Goal: Task Accomplishment & Management: Manage account settings

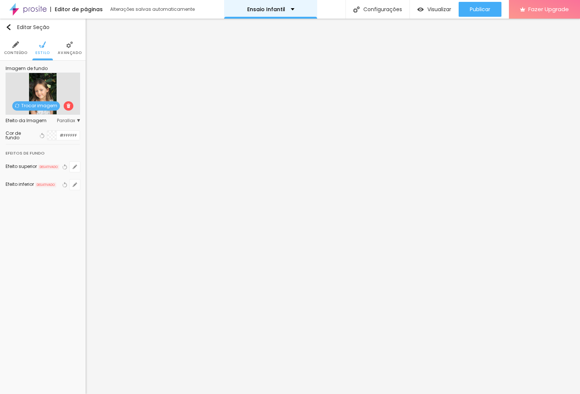
click at [287, 11] on div "Ensaio Infantil" at bounding box center [270, 9] width 47 height 5
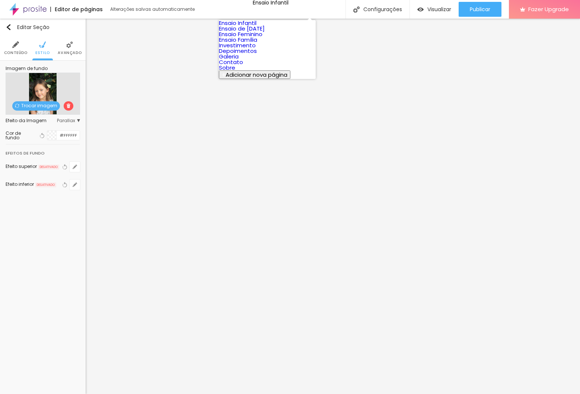
click at [256, 49] on link "Investimento" at bounding box center [237, 45] width 37 height 8
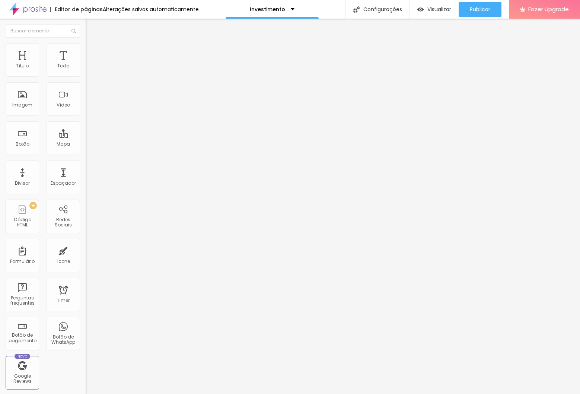
click at [86, 64] on span "Trocar imagem" at bounding box center [106, 61] width 41 height 6
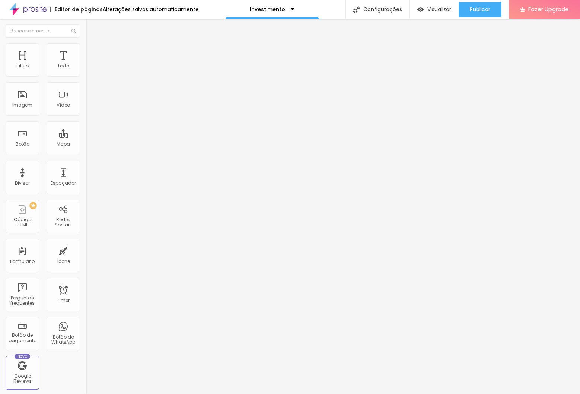
click at [86, 94] on img at bounding box center [88, 91] width 5 height 5
click at [86, 107] on div at bounding box center [129, 104] width 86 height 6
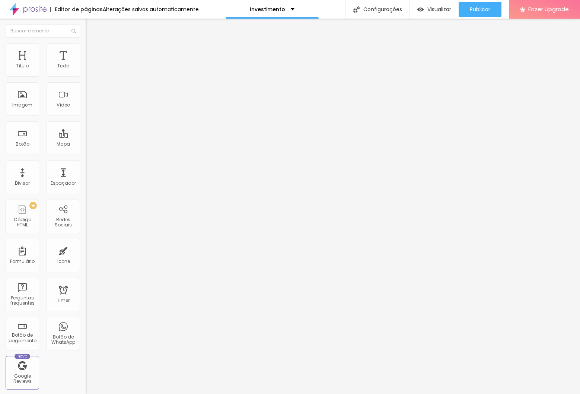
click at [86, 100] on img at bounding box center [88, 97] width 5 height 5
click at [86, 116] on span "1:1 Quadrado" at bounding box center [100, 113] width 29 height 6
click at [86, 153] on input "https://dominiquelibrelato.alboompro.com/ensaio-feminino" at bounding box center [130, 148] width 89 height 7
click at [86, 141] on div "Link" at bounding box center [129, 138] width 86 height 4
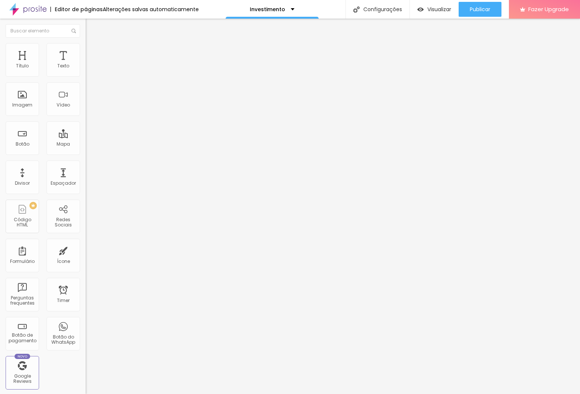
scroll to position [0, 0]
click at [86, 64] on span "Trocar imagem" at bounding box center [106, 61] width 41 height 6
drag, startPoint x: 57, startPoint y: 116, endPoint x: 100, endPoint y: 142, distance: 50.6
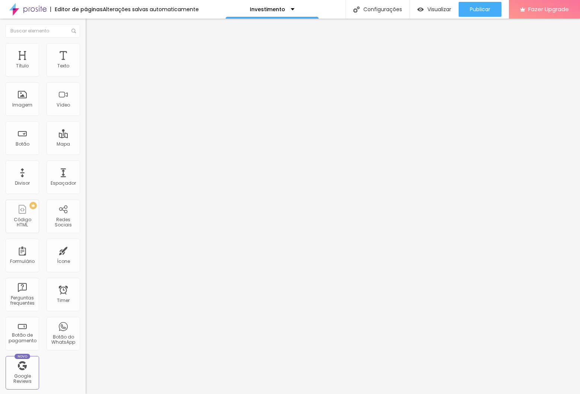
click at [86, 64] on span "Trocar imagem" at bounding box center [106, 61] width 41 height 6
click at [487, 10] on span "Publicar" at bounding box center [480, 9] width 20 height 6
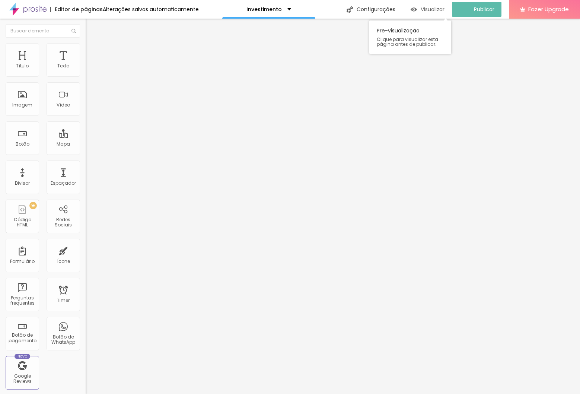
click at [429, 6] on span "Visualizar" at bounding box center [432, 9] width 24 height 6
click at [86, 68] on span "Completo" at bounding box center [97, 64] width 23 height 6
click at [86, 72] on span "Encaixotado" at bounding box center [100, 69] width 29 height 6
click at [92, 51] on span "Estilo" at bounding box center [98, 48] width 12 height 6
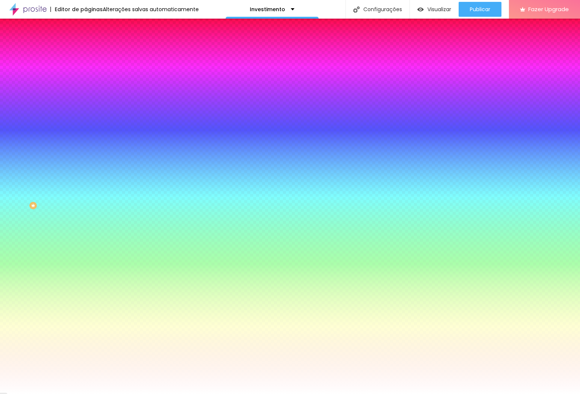
click at [86, 51] on li "Avançado" at bounding box center [129, 54] width 86 height 7
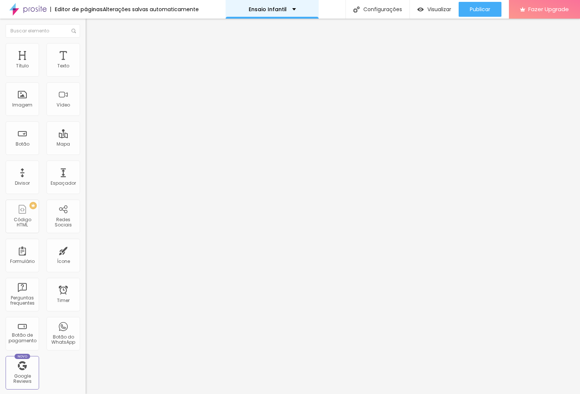
click at [281, 12] on div "Ensaio Infantil" at bounding box center [271, 9] width 93 height 19
click at [86, 51] on li "Avançado" at bounding box center [129, 54] width 86 height 7
type input "444"
type input "0"
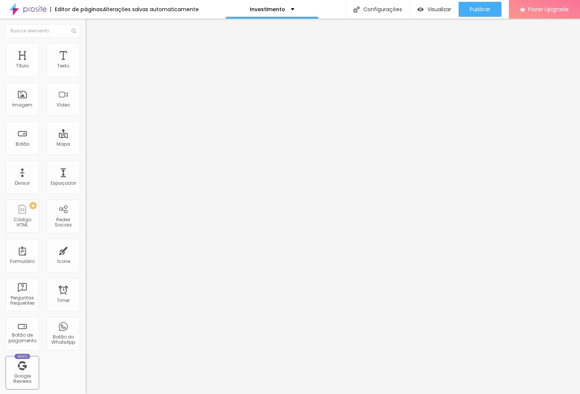
type input "0"
type input "14"
type input "37"
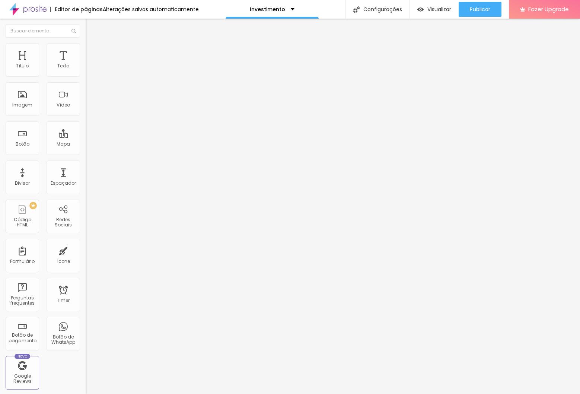
type input "79"
type input "103"
type input "133"
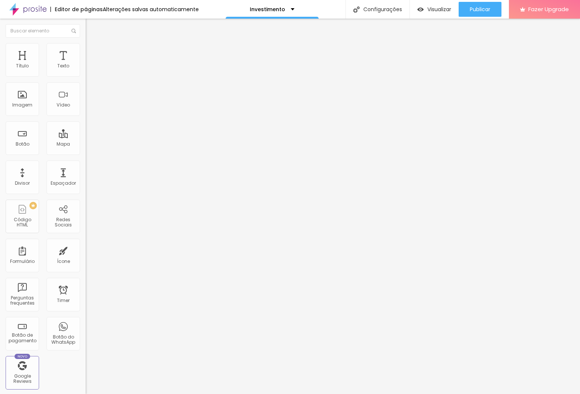
type input "133"
type input "163"
type input "196"
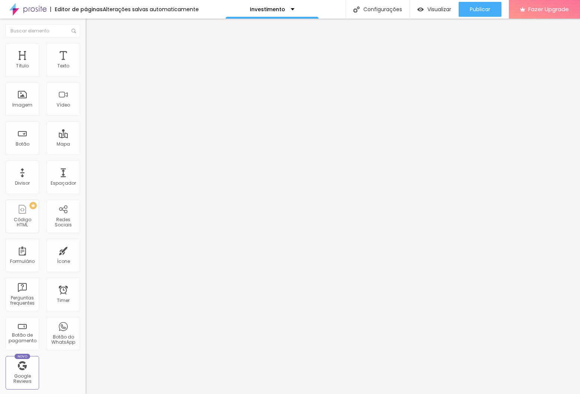
type input "215"
type input "228"
type input "235"
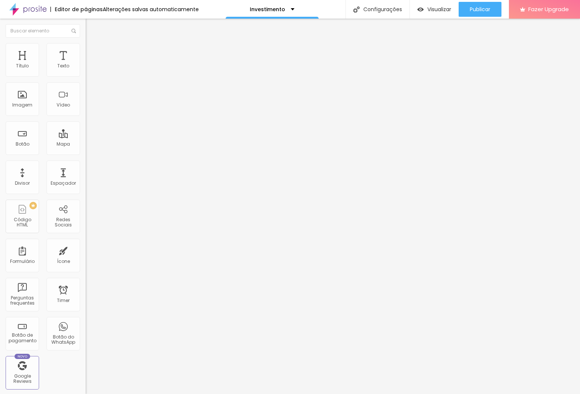
type input "235"
type input "236"
type input "237"
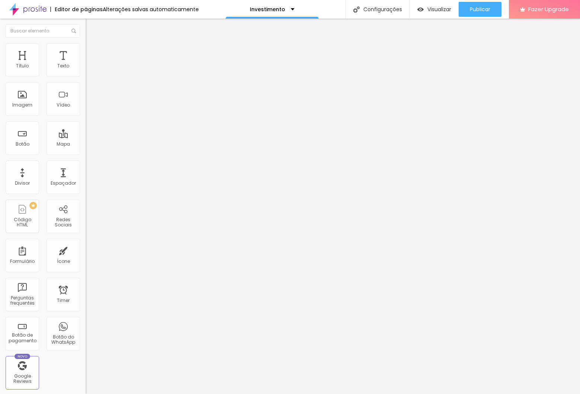
type input "238"
type input "240"
type input "244"
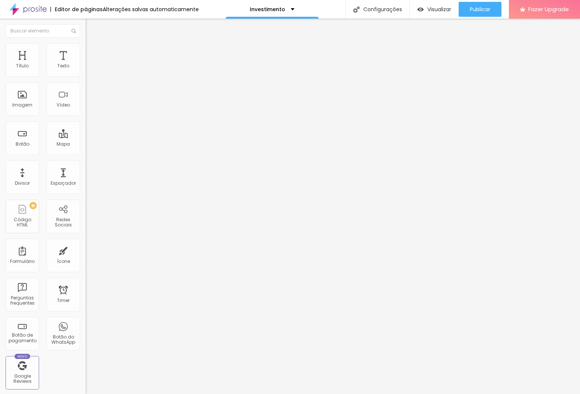
type input "244"
type input "261"
type input "278"
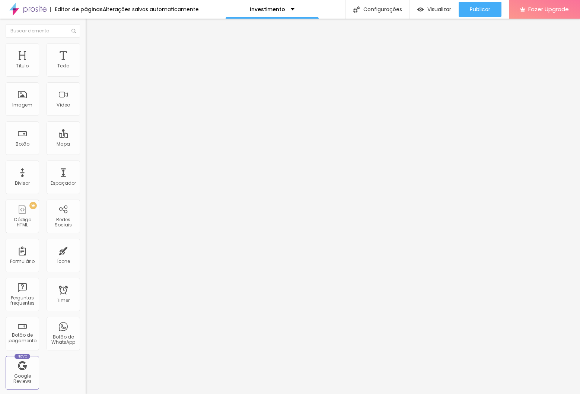
type input "290"
type input "293"
type input "292"
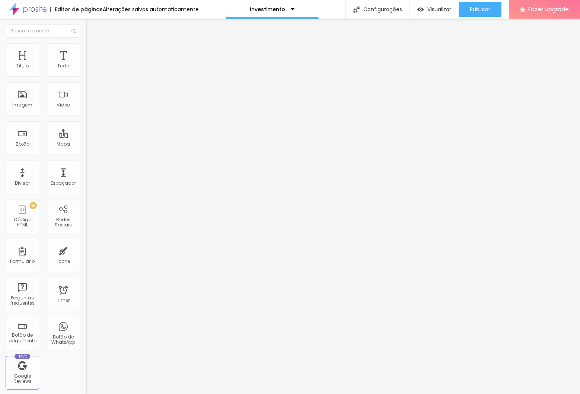
type input "292"
type input "289"
type input "279"
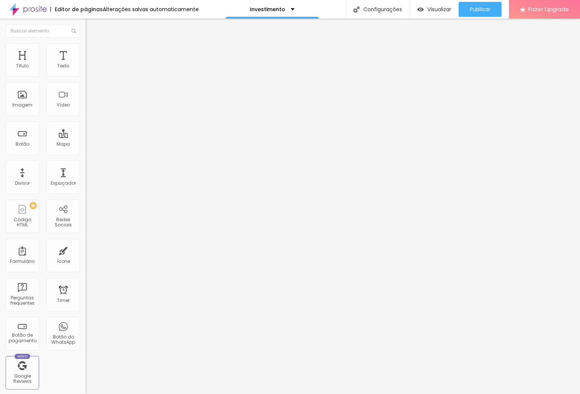
type input "277"
type input "274"
type input "273"
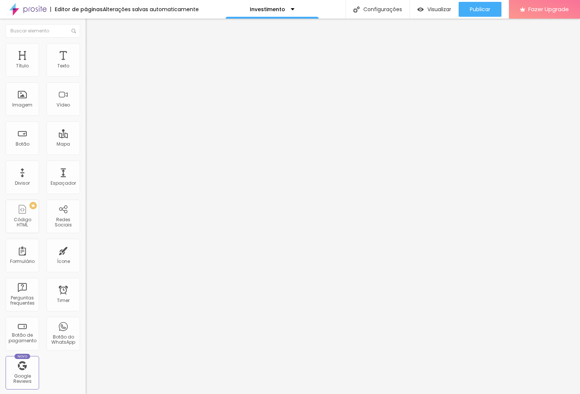
type input "273"
type input "272"
type input "270"
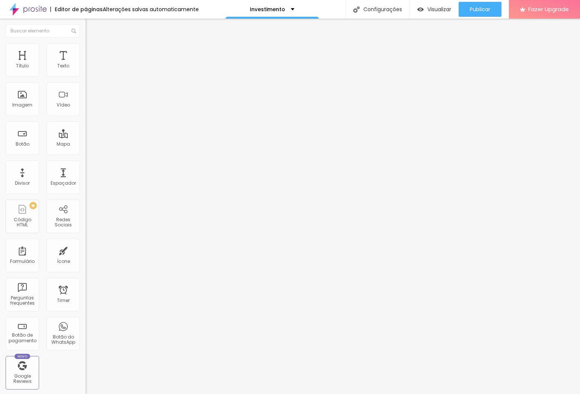
type input "268"
type input "262"
type input "258"
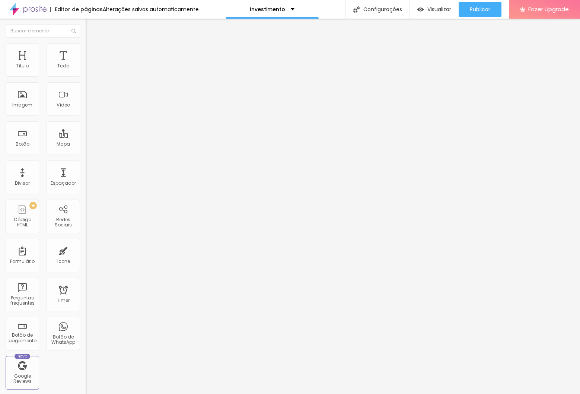
type input "258"
type input "255"
type input "254"
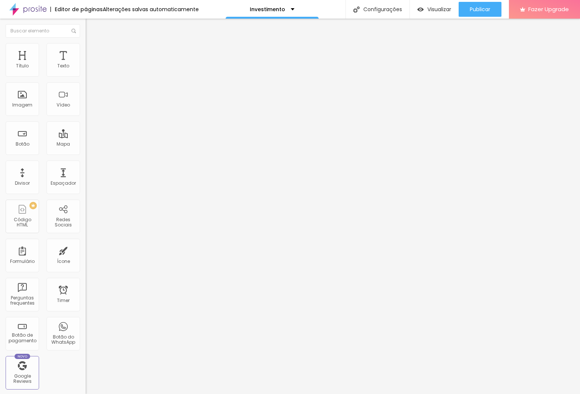
type input "253"
type input "252"
type input "249"
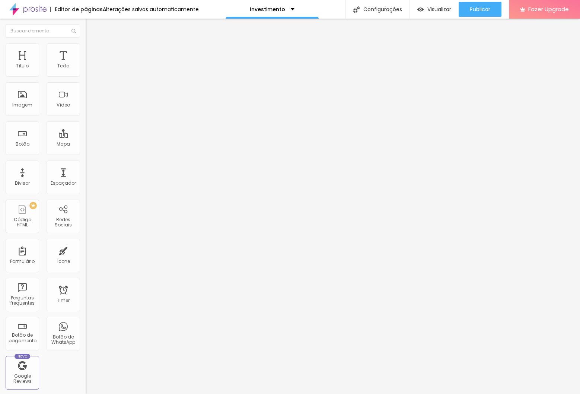
type input "249"
type input "244"
type input "240"
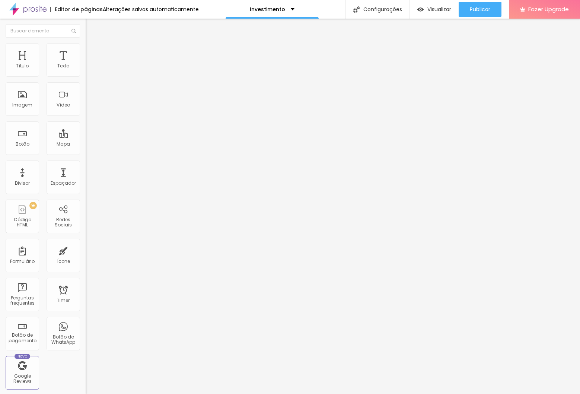
type input "238"
type input "237"
drag, startPoint x: 51, startPoint y: 87, endPoint x: 61, endPoint y: 97, distance: 13.9
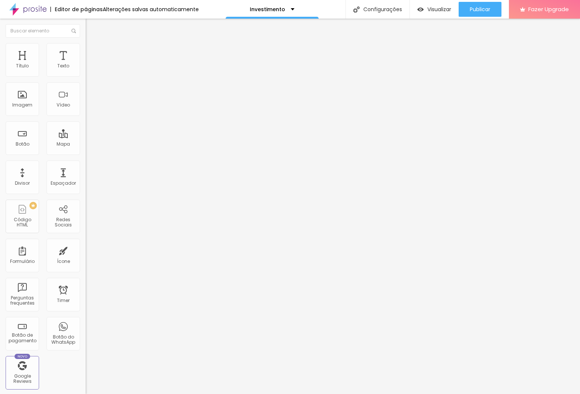
click at [86, 250] on div at bounding box center [129, 253] width 86 height 7
type input "230"
type input "229"
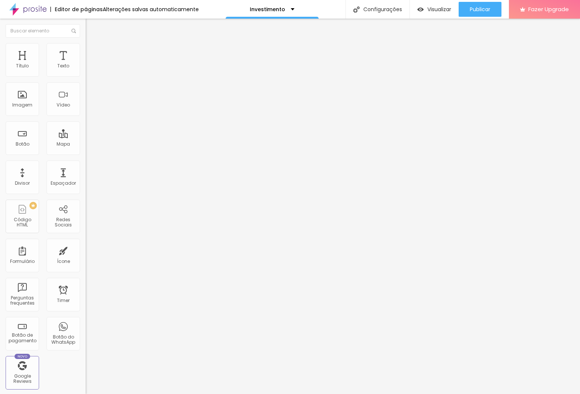
type input "228"
type input "233"
type input "235"
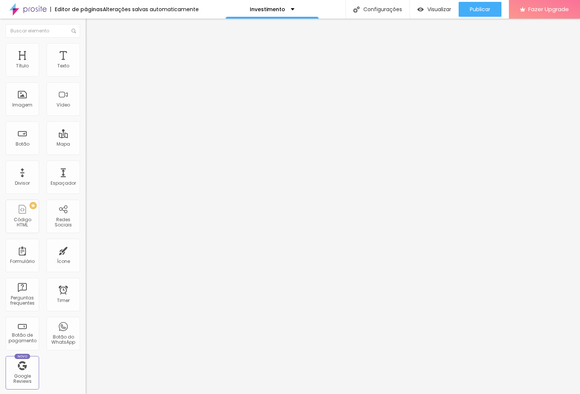
type input "235"
type input "238"
type input "242"
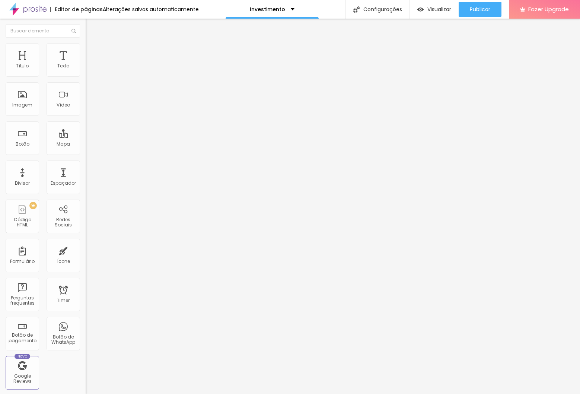
type input "243"
type input "246"
type input "260"
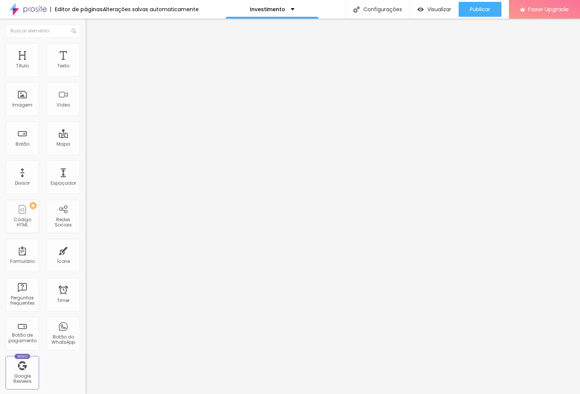
type input "260"
type input "281"
type input "302"
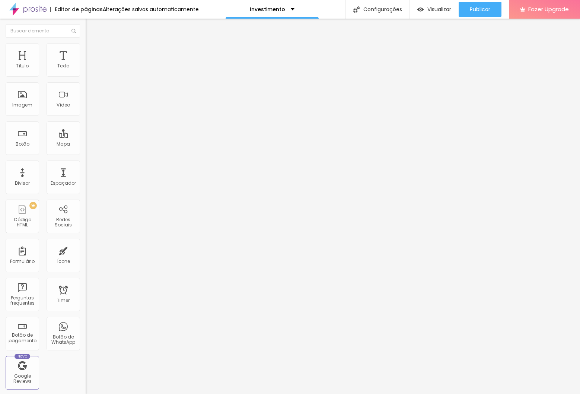
type input "320"
type input "332"
type input "333"
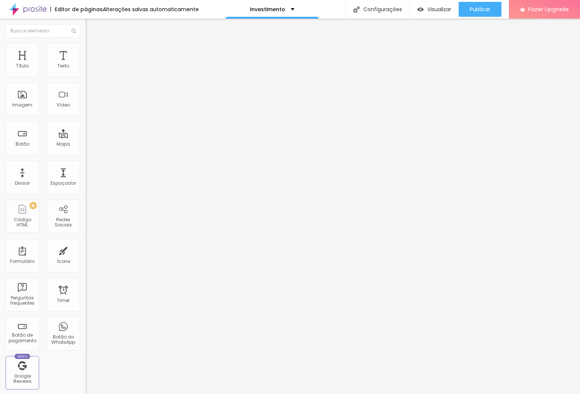
type input "333"
type input "338"
type input "354"
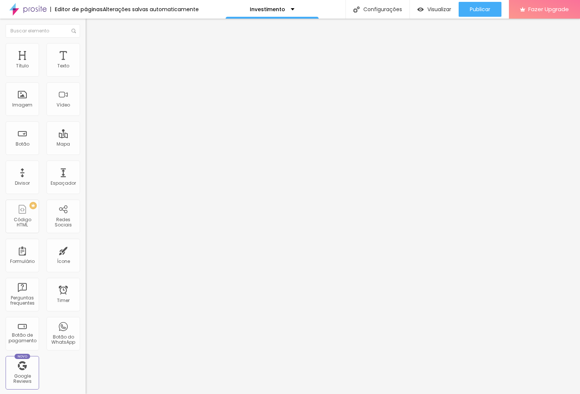
type input "379"
type input "394"
type input "403"
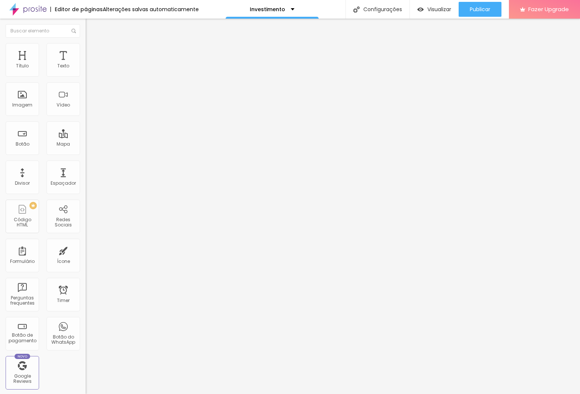
type input "403"
type input "405"
type input "406"
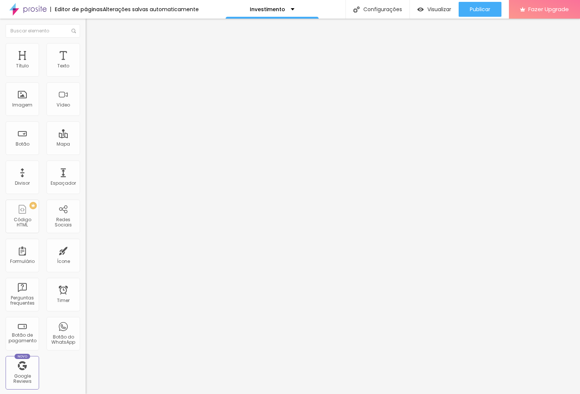
type input "412"
type input "448"
type input "500"
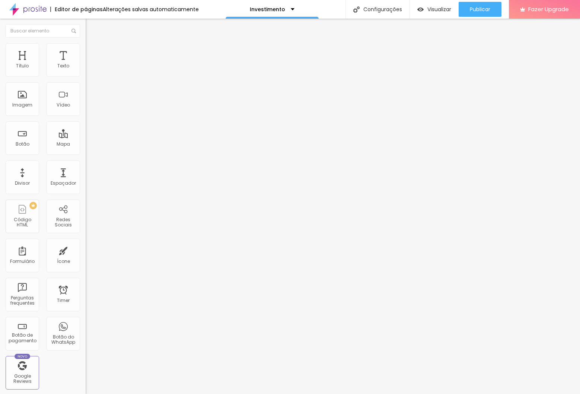
type input "500"
drag, startPoint x: 33, startPoint y: 87, endPoint x: 70, endPoint y: 87, distance: 37.6
type input "500"
click at [86, 250] on input "range" at bounding box center [110, 253] width 48 height 6
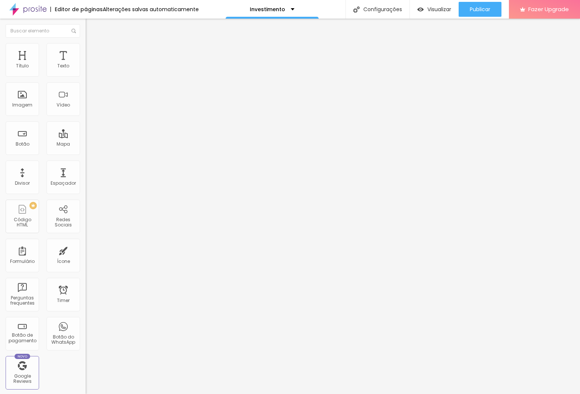
click at [86, 250] on input "range" at bounding box center [110, 253] width 48 height 6
type input "10"
type input "15"
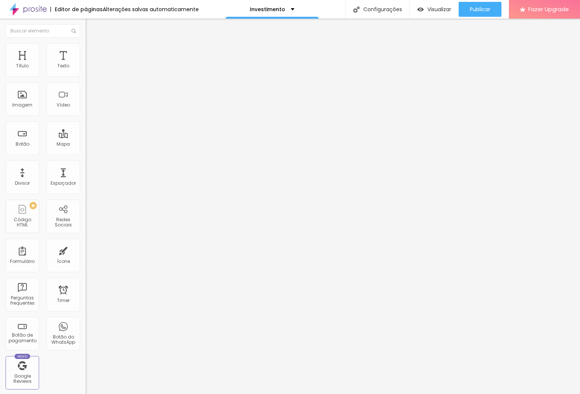
type input "20"
type input "25"
type input "30"
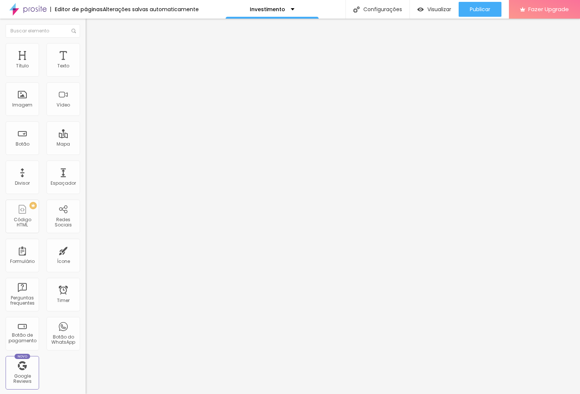
type input "30"
type input "20"
type input "10"
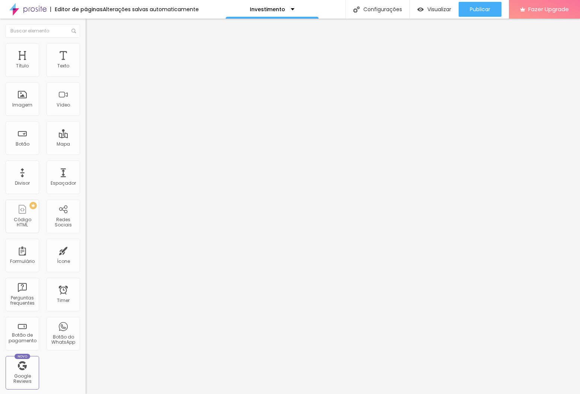
type input "5"
type input "0"
drag, startPoint x: 17, startPoint y: 71, endPoint x: -31, endPoint y: 76, distance: 47.9
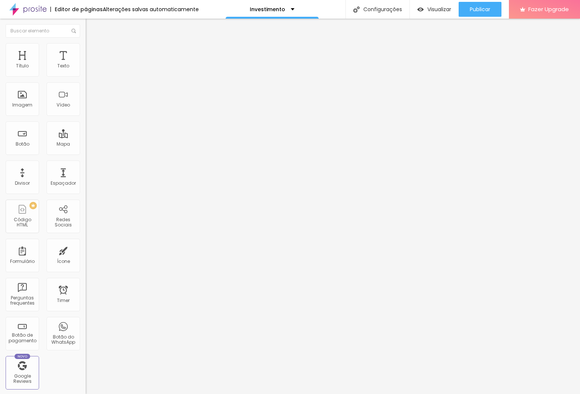
click at [86, 144] on input "range" at bounding box center [110, 147] width 48 height 6
type input "442"
type input "408"
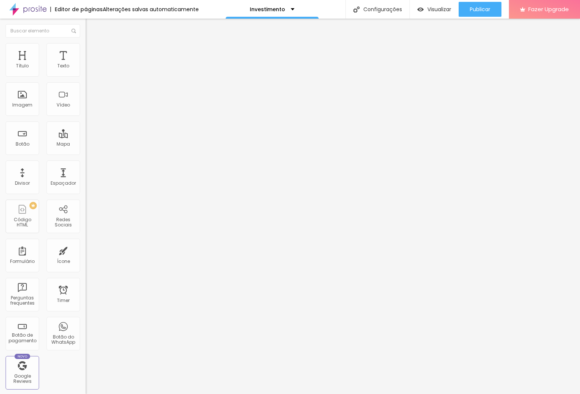
type input "369"
type input "348"
type input "342"
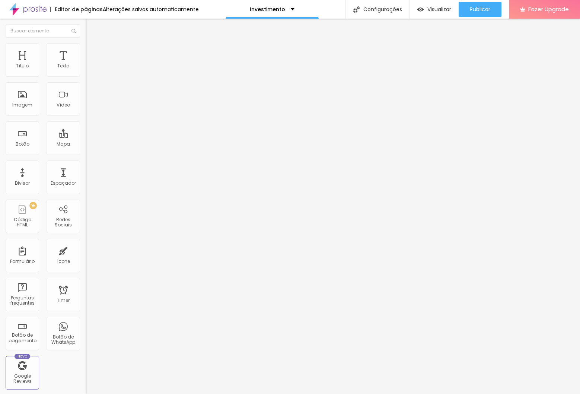
type input "342"
type input "340"
type input "332"
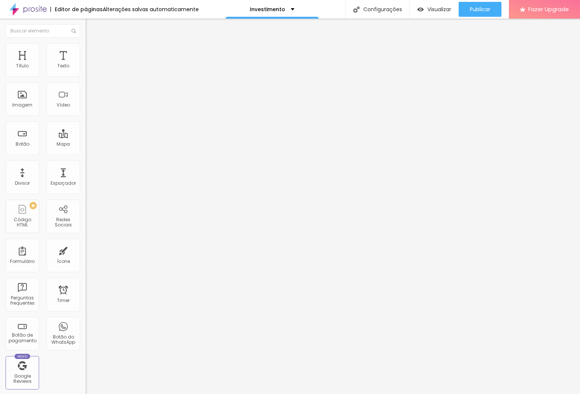
type input "310"
type input "278"
type input "244"
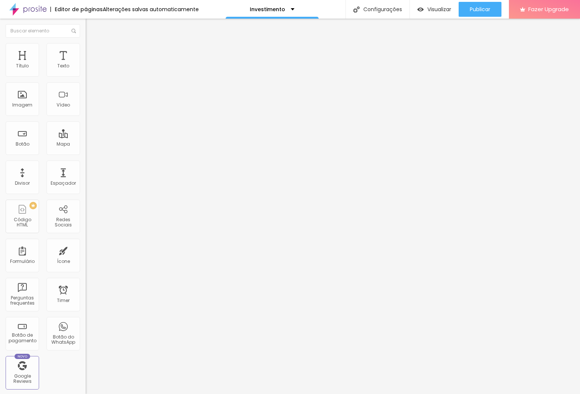
type input "244"
type input "222"
type input "196"
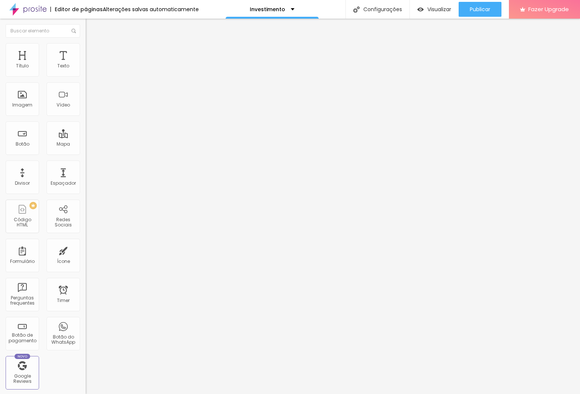
type input "184"
type input "171"
type input "168"
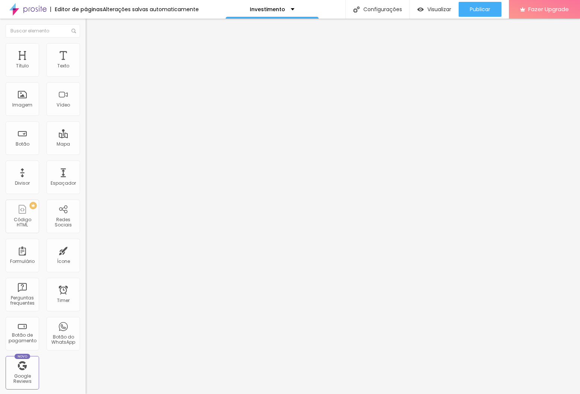
type input "168"
type input "199"
type input "208"
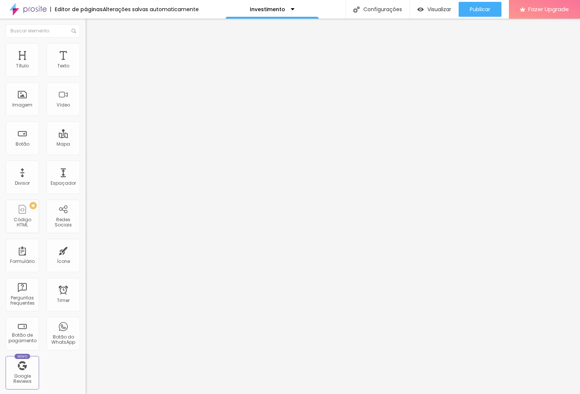
type input "266"
type input "274"
type input "302"
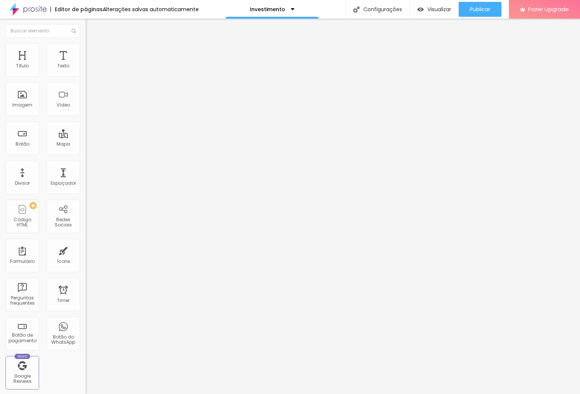
type input "302"
type input "325"
type input "334"
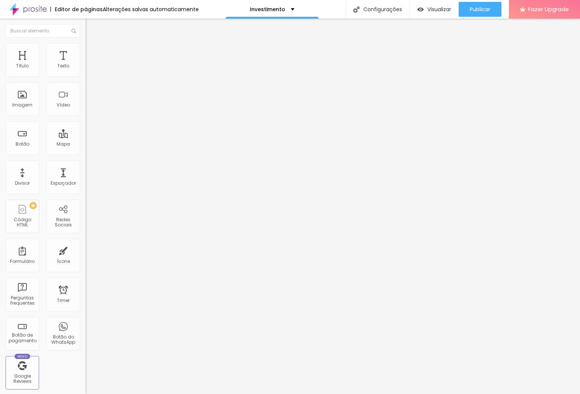
type input "340"
type input "350"
type input "359"
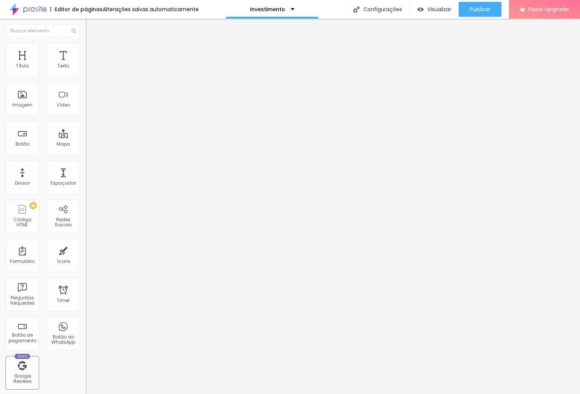
drag, startPoint x: 54, startPoint y: 86, endPoint x: 45, endPoint y: 89, distance: 9.6
click at [86, 250] on input "range" at bounding box center [110, 253] width 48 height 6
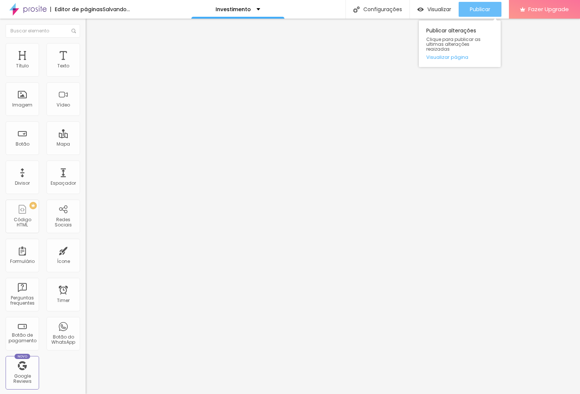
click at [466, 10] on button "Publicar" at bounding box center [479, 9] width 43 height 15
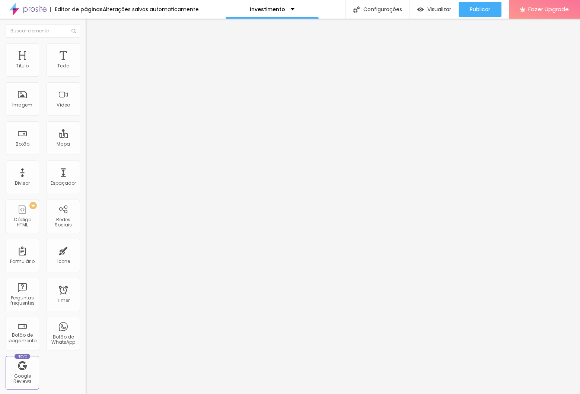
click at [86, 47] on img at bounding box center [89, 46] width 7 height 7
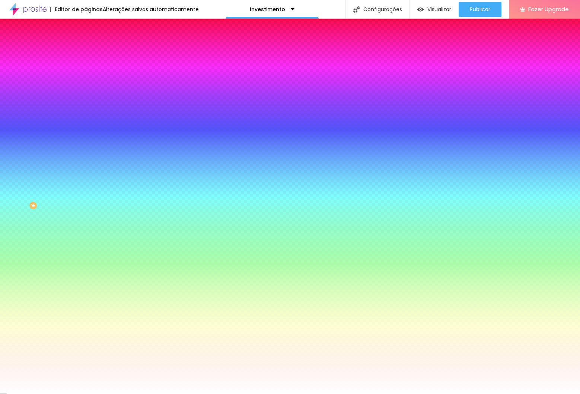
click at [86, 43] on li "Conteúdo" at bounding box center [129, 39] width 86 height 7
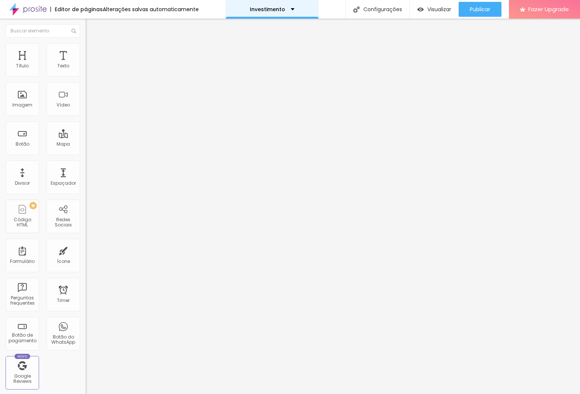
click at [256, 6] on div "Investimento" at bounding box center [271, 9] width 93 height 19
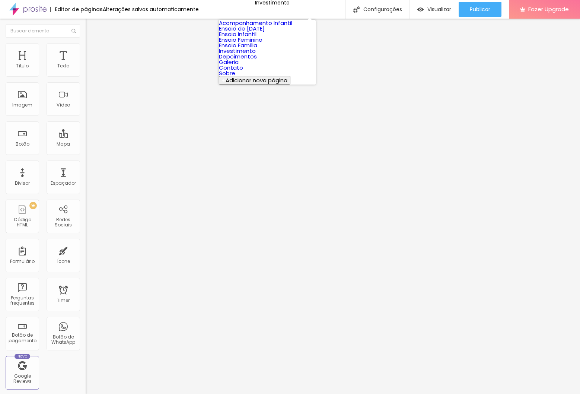
click at [257, 49] on link "Ensaio Família" at bounding box center [238, 45] width 38 height 8
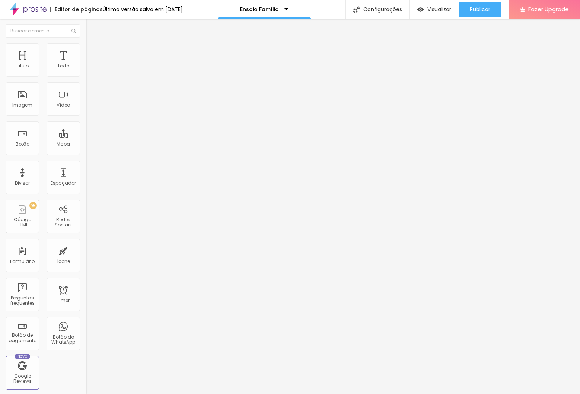
click at [86, 68] on div "Modo Completo Encaixotado Completo" at bounding box center [129, 68] width 86 height 20
click at [86, 68] on span "Completo" at bounding box center [97, 64] width 23 height 6
click at [86, 72] on span "Encaixotado" at bounding box center [100, 69] width 29 height 6
click at [439, 10] on span "Visualizar" at bounding box center [439, 9] width 24 height 6
click at [472, 9] on span "Publicar" at bounding box center [480, 9] width 20 height 6
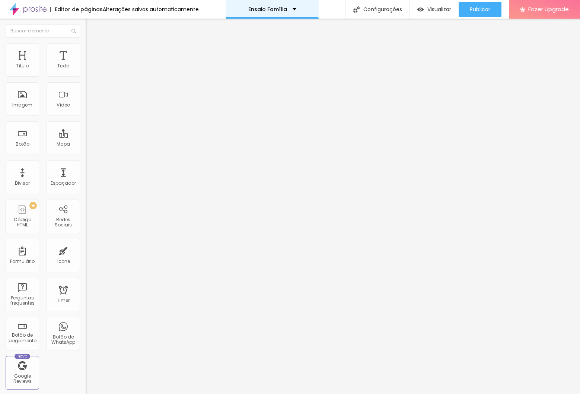
click at [259, 11] on p "Ensaio Família" at bounding box center [267, 9] width 39 height 5
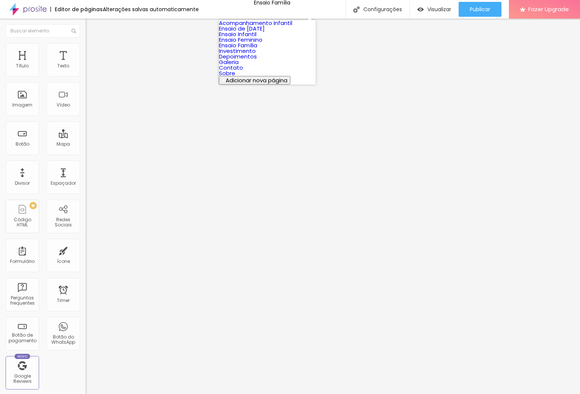
click at [256, 38] on link "Ensaio Infantil" at bounding box center [238, 34] width 38 height 8
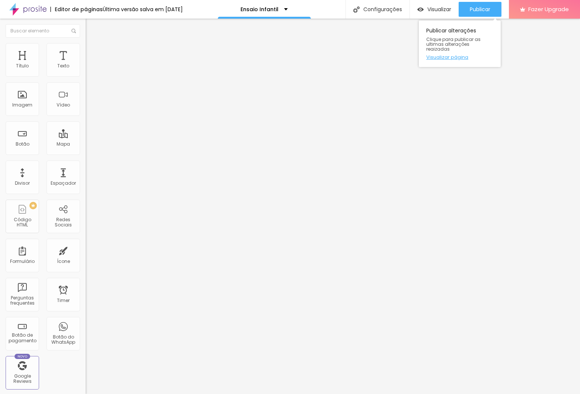
click at [459, 55] on link "Visualizar página" at bounding box center [459, 57] width 67 height 5
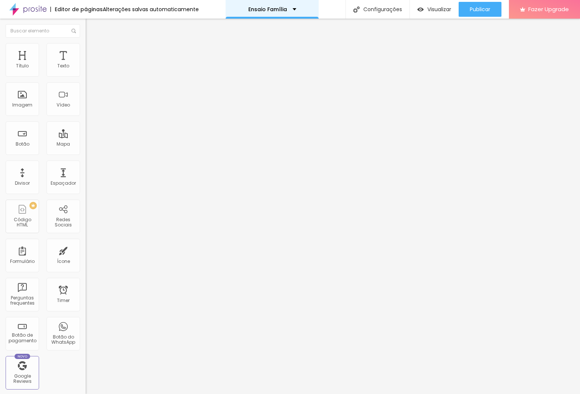
click at [284, 7] on div "Ensaio Família" at bounding box center [272, 9] width 48 height 5
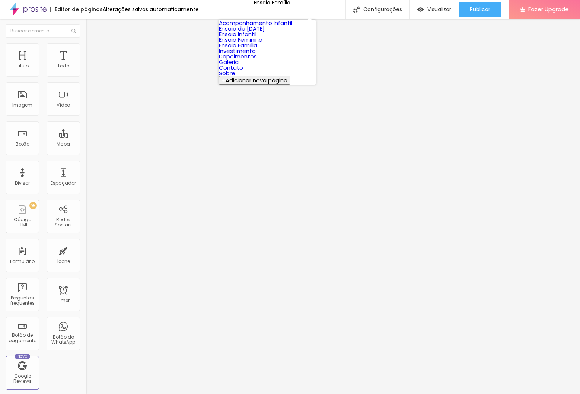
click at [256, 55] on link "Investimento" at bounding box center [237, 51] width 37 height 8
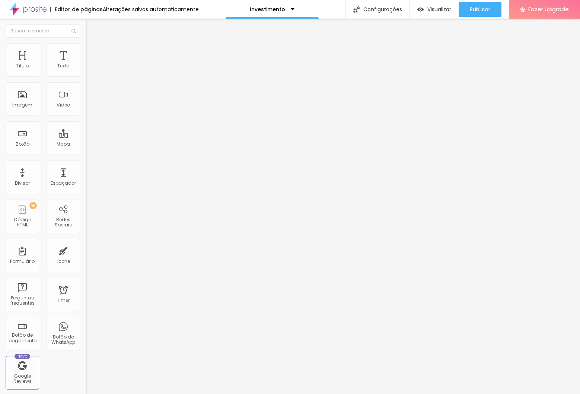
click at [86, 153] on input "https://" at bounding box center [130, 148] width 89 height 7
paste input "[URL][DOMAIN_NAME]"
drag, startPoint x: 42, startPoint y: 202, endPoint x: -51, endPoint y: 195, distance: 92.9
click at [0, 195] on html "Editor de páginas Alterações salvas automaticamente Investimento Configurações …" at bounding box center [290, 197] width 580 height 394
click at [86, 153] on input "https://[URL][DOMAIN_NAME]" at bounding box center [130, 148] width 89 height 7
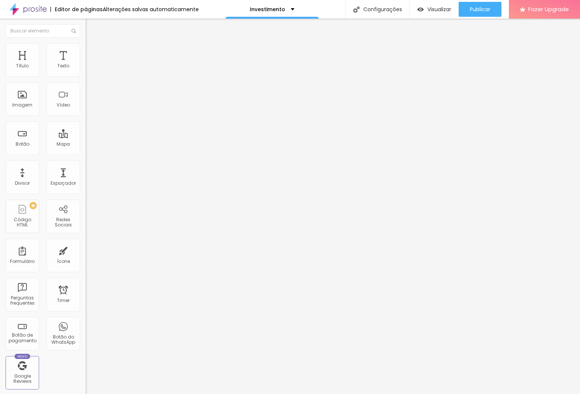
type input "[URL][DOMAIN_NAME]"
click at [86, 141] on div "Link" at bounding box center [129, 138] width 86 height 4
click at [279, 10] on p "Investimento" at bounding box center [267, 9] width 35 height 5
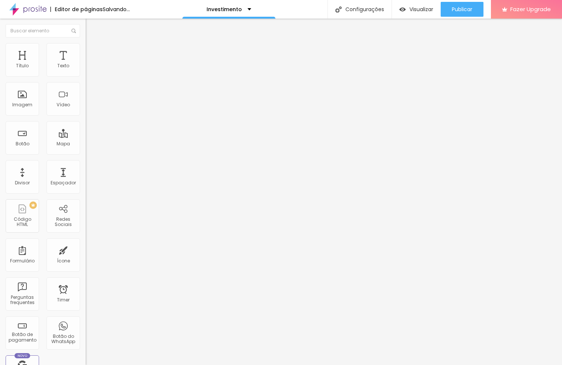
click at [86, 153] on input "https://dominiquelibrelato.alboompro.com/ensaio-feminino" at bounding box center [130, 148] width 89 height 7
drag, startPoint x: 32, startPoint y: 199, endPoint x: 46, endPoint y: 203, distance: 14.4
click at [86, 153] on input "https://dominiquelibrelato.alboompro.com/ensaio-feminino" at bounding box center [130, 148] width 89 height 7
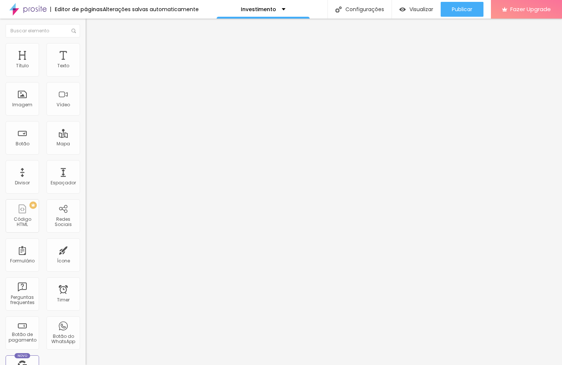
drag, startPoint x: 77, startPoint y: 200, endPoint x: -45, endPoint y: 195, distance: 121.4
click at [0, 195] on html "Editor de páginas Alterações salvas automaticamente Investimento Configurações …" at bounding box center [281, 182] width 562 height 365
paste input "profissional"
drag, startPoint x: 41, startPoint y: 199, endPoint x: -45, endPoint y: 198, distance: 85.9
click at [0, 198] on html "Editor de páginas Alterações salvas automaticamente Investimento Configurações …" at bounding box center [281, 182] width 562 height 365
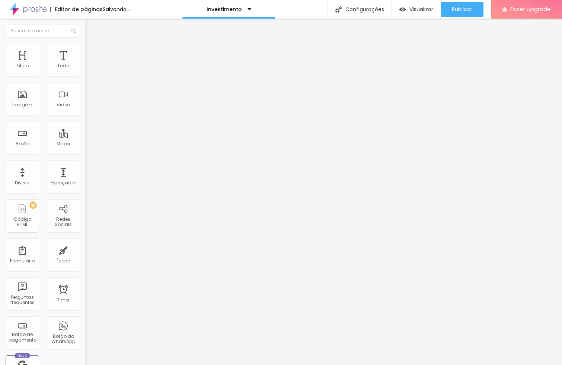
type input "https://dominiquelibrelato.alboompro.com/ensaio-profissional"
click at [86, 153] on input "https://dominiquelibrelato.alboompro.com/ensaio-familia" at bounding box center [130, 148] width 89 height 7
type input "h"
paste input "https://dominiquelibrelato.alboompro.com/ensaio-gestante"
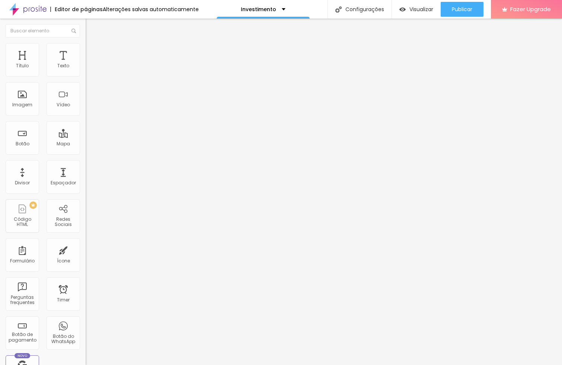
type input "https://dominiquelibrelato.alboompro.com/ensaio-gestante"
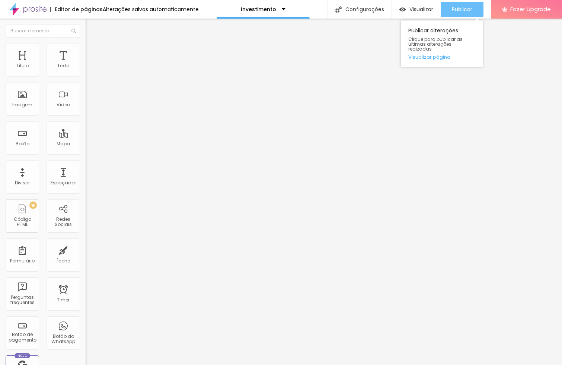
click at [468, 4] on div "Publicar" at bounding box center [462, 9] width 20 height 15
click at [436, 55] on link "Visualizar página" at bounding box center [441, 57] width 67 height 5
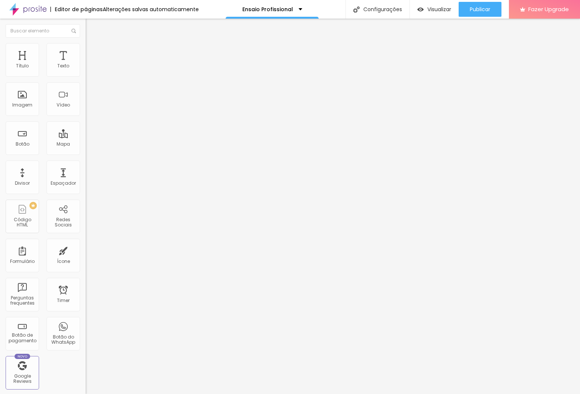
click at [86, 43] on li "Estilo" at bounding box center [129, 46] width 86 height 7
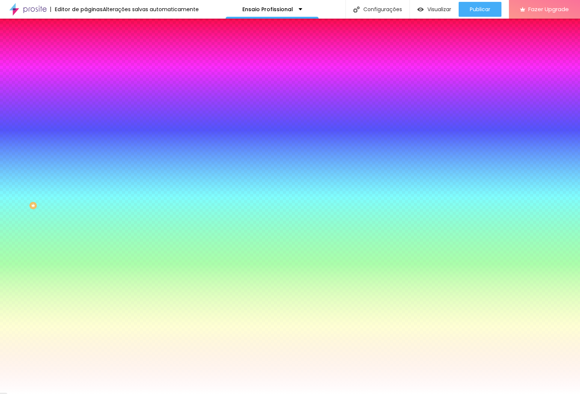
click at [86, 68] on span "Trocar imagem" at bounding box center [106, 65] width 41 height 6
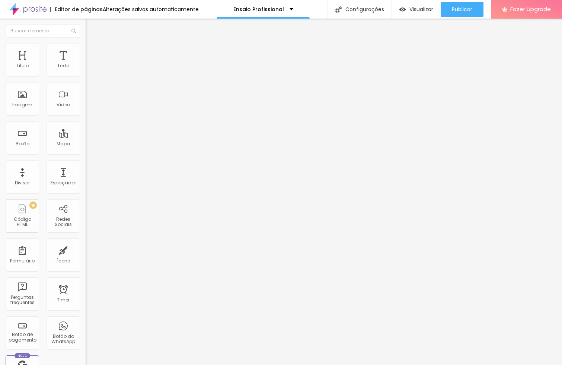
drag, startPoint x: 41, startPoint y: 36, endPoint x: 45, endPoint y: 46, distance: 10.4
click at [86, 43] on li "Estilo" at bounding box center [129, 46] width 86 height 7
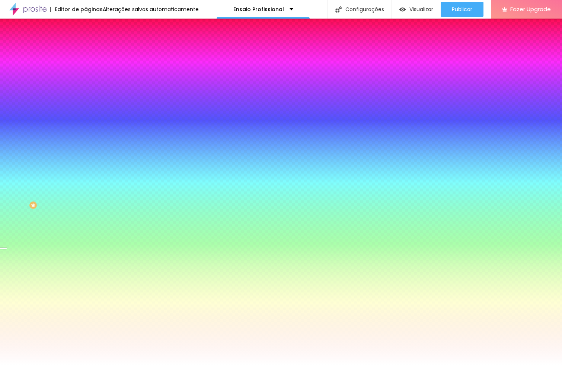
click at [86, 68] on span "Trocar imagem" at bounding box center [106, 65] width 41 height 6
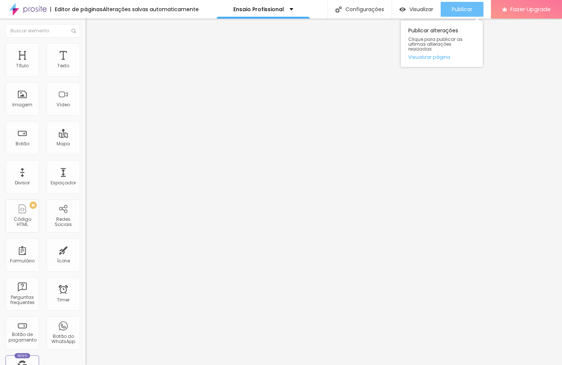
click at [464, 6] on span "Publicar" at bounding box center [462, 9] width 20 height 6
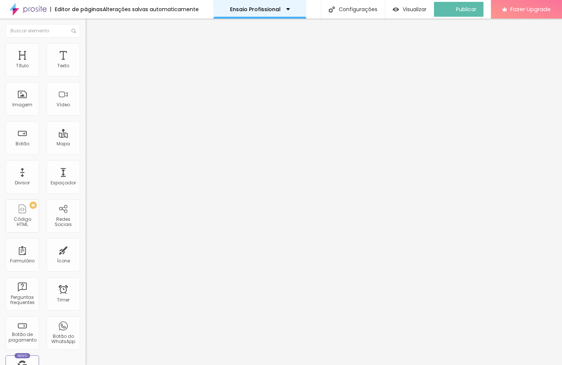
click at [265, 13] on div "Ensaio Profissional" at bounding box center [259, 9] width 93 height 19
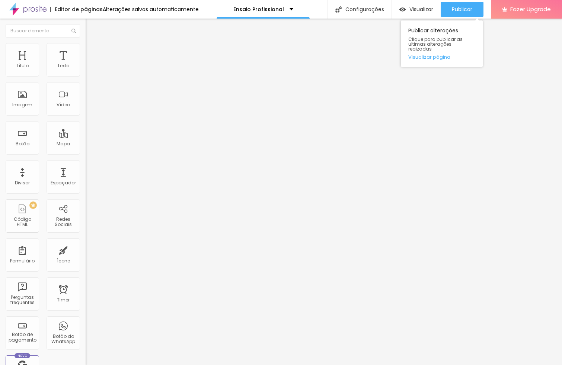
click at [435, 55] on div "Publicar alterações Clique para publicar as ultimas alterações reaizadas Visual…" at bounding box center [442, 43] width 82 height 47
click at [435, 55] on link "Visualizar página" at bounding box center [441, 57] width 67 height 5
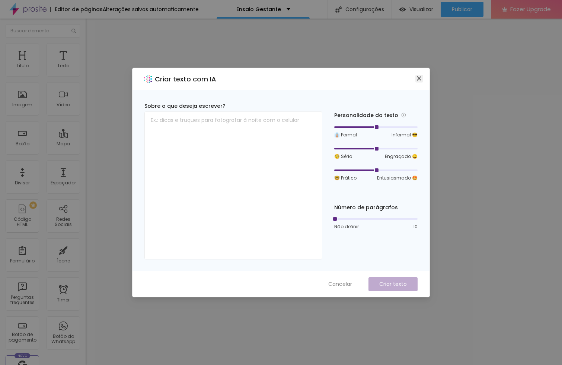
click at [419, 79] on icon "close" at bounding box center [419, 78] width 4 height 4
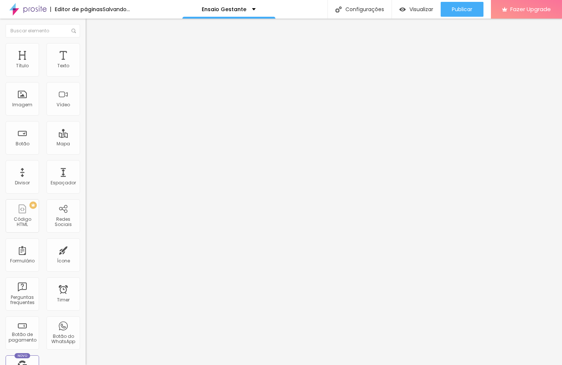
click at [86, 44] on img at bounding box center [89, 46] width 7 height 7
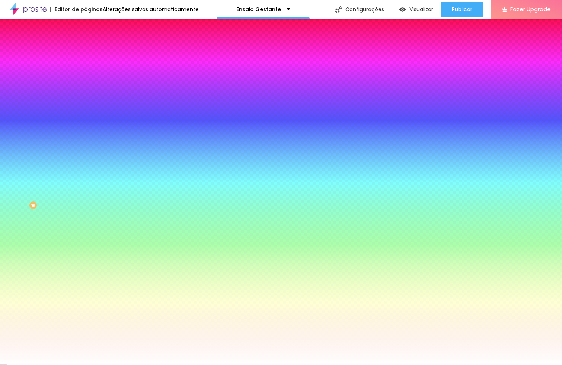
click at [86, 68] on span "Trocar imagem" at bounding box center [106, 65] width 41 height 6
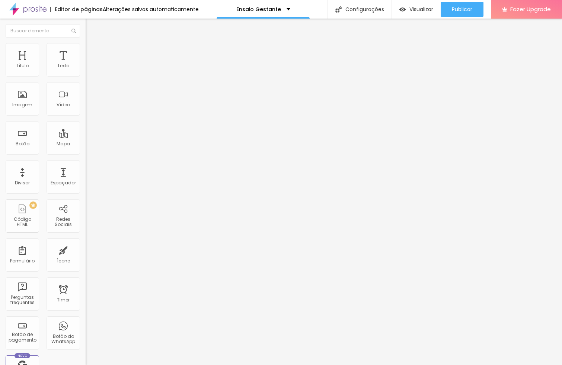
click at [86, 48] on li "Estilo" at bounding box center [129, 46] width 86 height 7
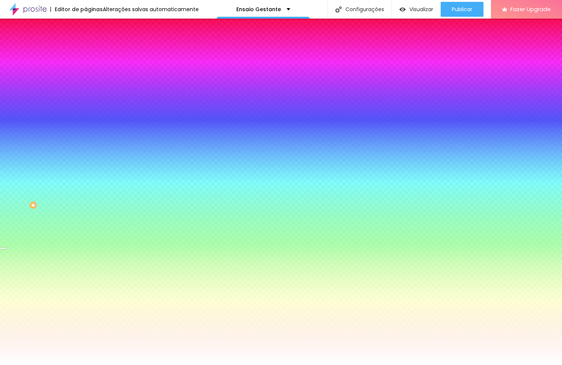
click at [86, 68] on span "Trocar imagem" at bounding box center [106, 65] width 41 height 6
drag, startPoint x: 442, startPoint y: 50, endPoint x: 429, endPoint y: 51, distance: 13.4
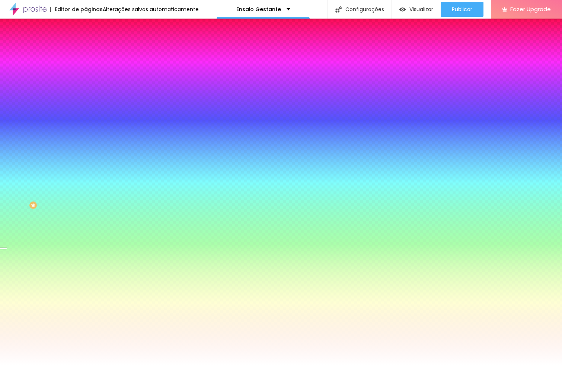
click at [86, 68] on span "Trocar imagem" at bounding box center [106, 65] width 41 height 6
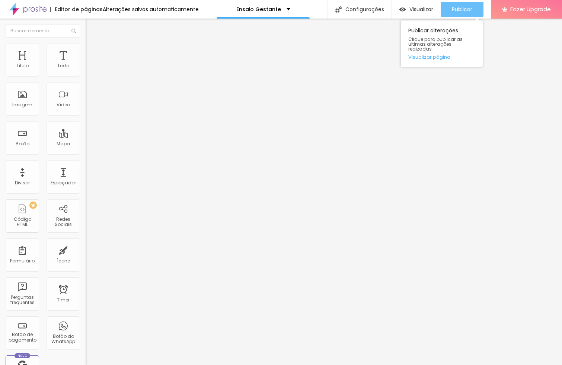
click at [478, 10] on button "Publicar" at bounding box center [462, 9] width 43 height 15
click at [414, 55] on link "Visualizar página" at bounding box center [441, 57] width 67 height 5
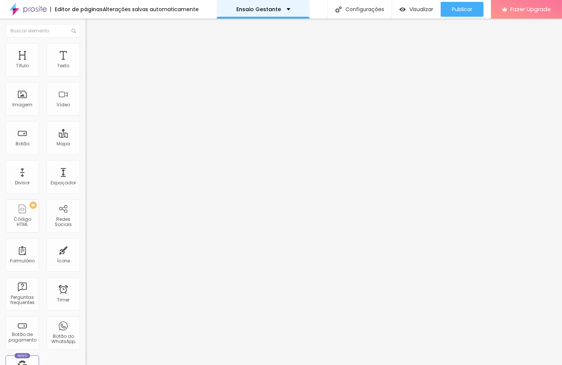
click at [249, 7] on p "Ensaio Gestante" at bounding box center [258, 9] width 45 height 5
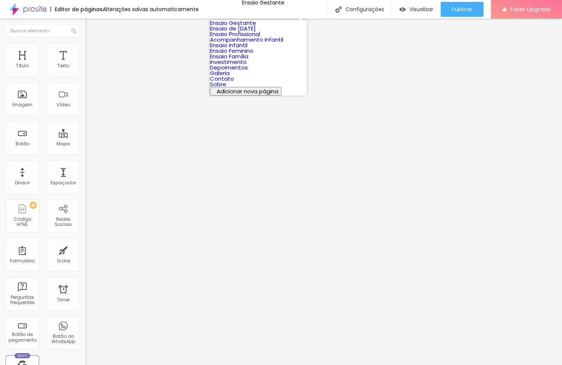
click at [259, 38] on link "Ensaio Profissional" at bounding box center [235, 34] width 50 height 8
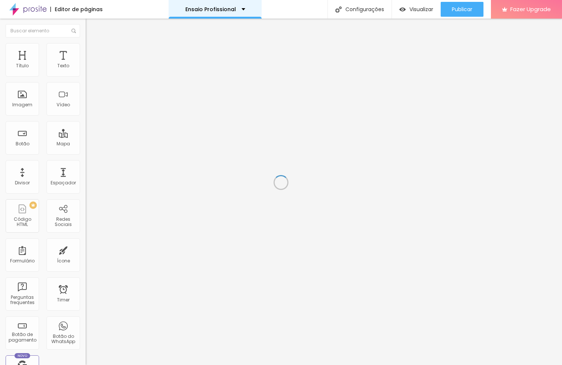
click at [234, 12] on div "Ensaio Profissional" at bounding box center [215, 9] width 93 height 19
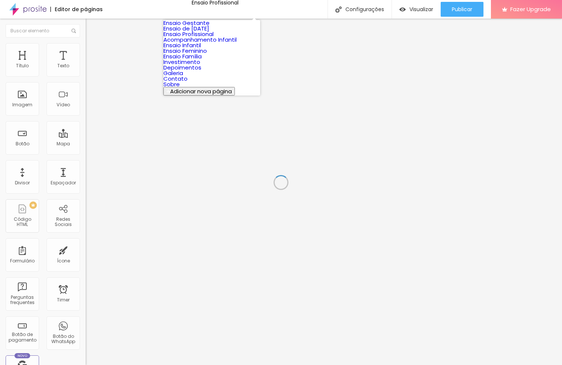
click at [237, 44] on link "Acompanhamento Infantil" at bounding box center [199, 40] width 73 height 8
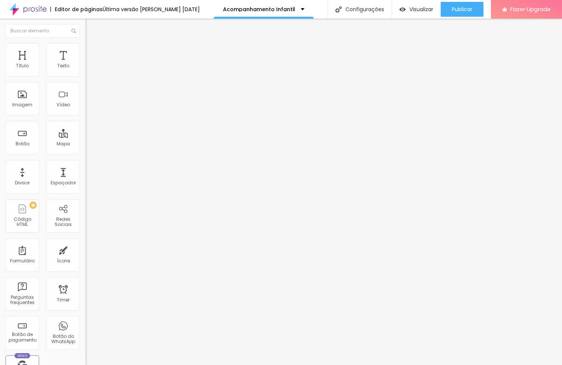
click at [92, 50] on span "Estilo" at bounding box center [98, 48] width 12 height 6
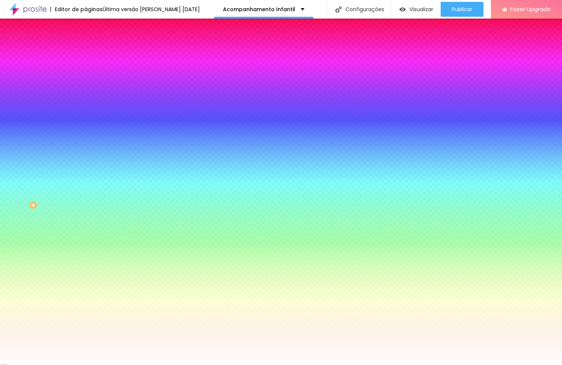
click at [86, 68] on span "Trocar imagem" at bounding box center [106, 65] width 41 height 6
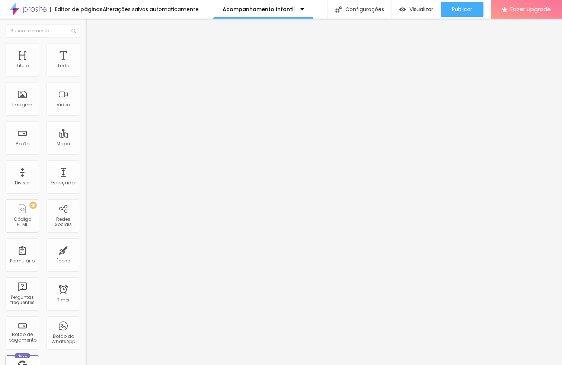
click at [86, 243] on div "Editar Texto Estilo Avançado Tipografia Voltar ao padrão Sombra DESATIVADO Volt…" at bounding box center [129, 192] width 86 height 347
click at [86, 51] on li "Avançado" at bounding box center [129, 54] width 86 height 7
click at [86, 47] on li "Estilo" at bounding box center [129, 46] width 86 height 7
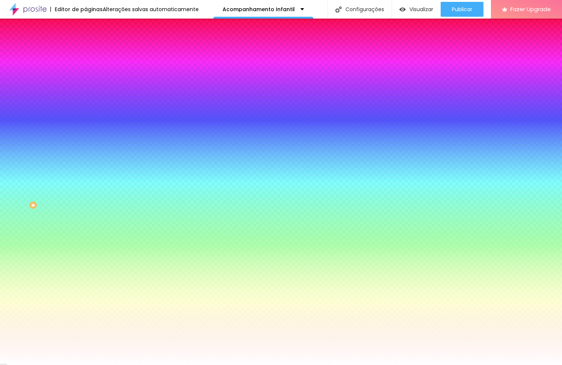
click at [86, 43] on li "Conteúdo" at bounding box center [129, 39] width 86 height 7
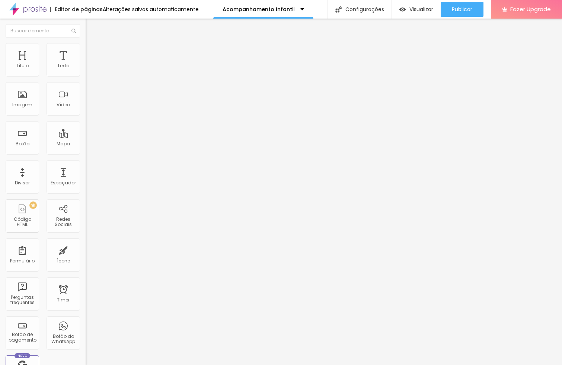
click at [86, 63] on div "Modo" at bounding box center [129, 60] width 86 height 4
click at [86, 72] on span "Encaixotado" at bounding box center [100, 69] width 29 height 6
drag, startPoint x: 44, startPoint y: 46, endPoint x: 45, endPoint y: 51, distance: 4.6
click at [86, 47] on img at bounding box center [89, 46] width 7 height 7
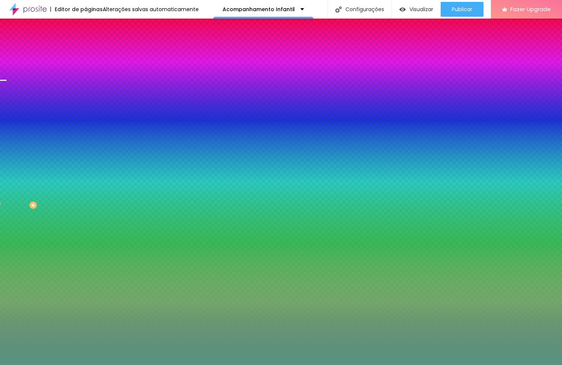
drag, startPoint x: 20, startPoint y: 49, endPoint x: 36, endPoint y: 59, distance: 18.5
click at [86, 43] on li "Conteúdo" at bounding box center [129, 39] width 86 height 7
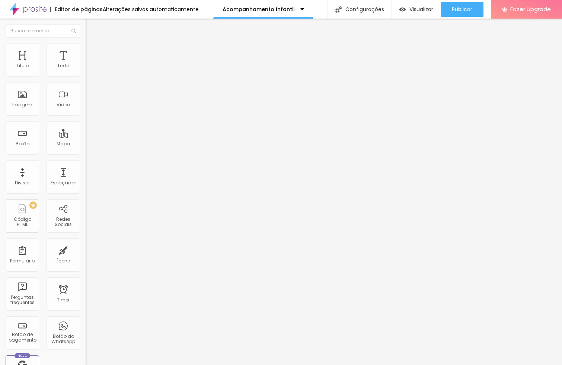
click at [86, 51] on li "Avançado" at bounding box center [129, 54] width 86 height 7
click at [86, 68] on span "Completo" at bounding box center [97, 64] width 23 height 6
click at [86, 72] on span "Encaixotado" at bounding box center [100, 69] width 29 height 6
click at [86, 46] on img at bounding box center [89, 46] width 7 height 7
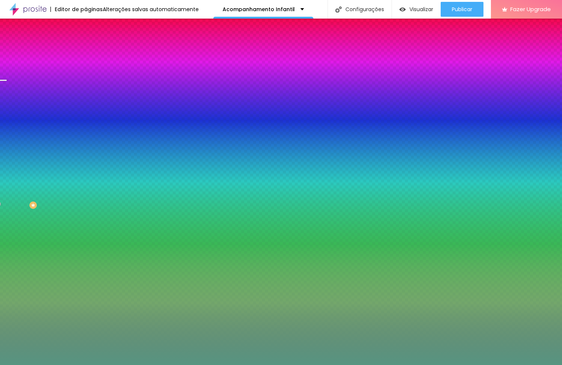
click at [86, 51] on img at bounding box center [89, 54] width 7 height 7
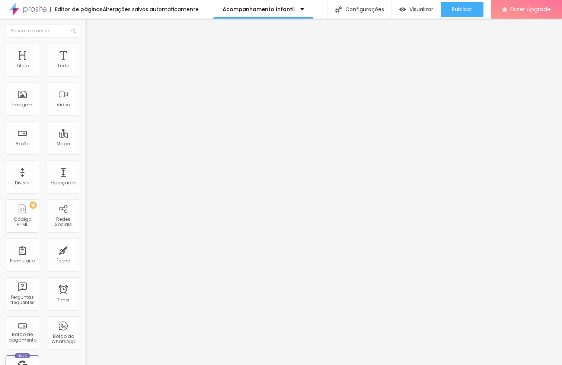
click at [86, 51] on img at bounding box center [89, 54] width 7 height 7
type input "25"
type input "50"
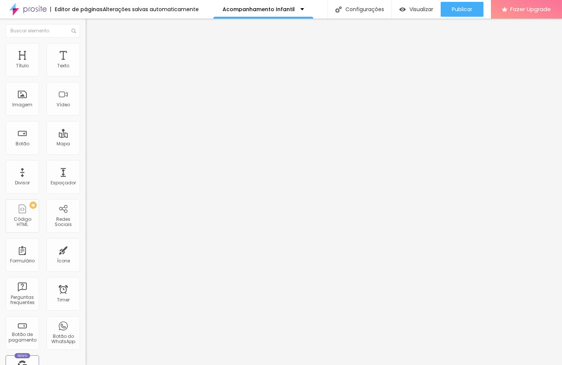
drag, startPoint x: 29, startPoint y: 73, endPoint x: 61, endPoint y: 72, distance: 31.6
type input "50"
click at [86, 144] on input "range" at bounding box center [110, 147] width 48 height 6
click at [86, 45] on img at bounding box center [89, 46] width 7 height 7
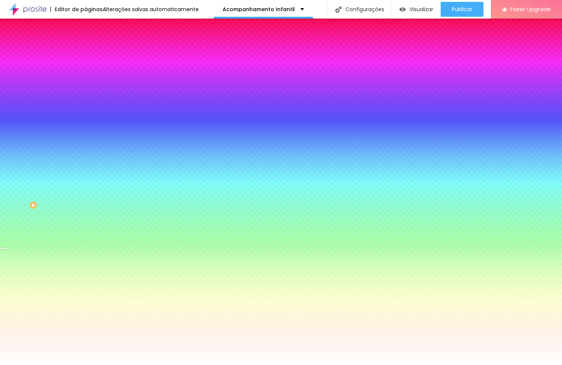
click at [86, 68] on span "Trocar imagem" at bounding box center [106, 65] width 41 height 6
click at [86, 109] on input "#FFFFFF" at bounding box center [130, 104] width 89 height 7
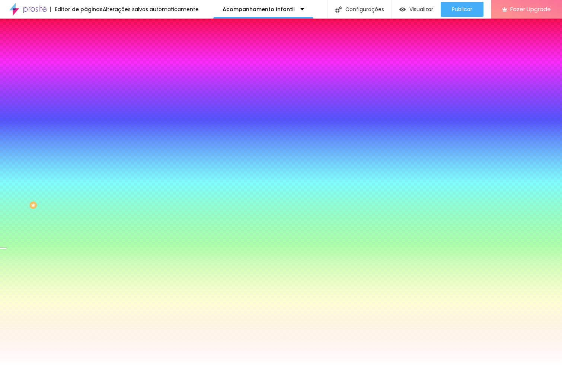
click at [86, 101] on div at bounding box center [129, 101] width 86 height 0
drag, startPoint x: 76, startPoint y: 182, endPoint x: 71, endPoint y: 172, distance: 11.2
click at [7, 182] on div at bounding box center [2, 182] width 7 height 1
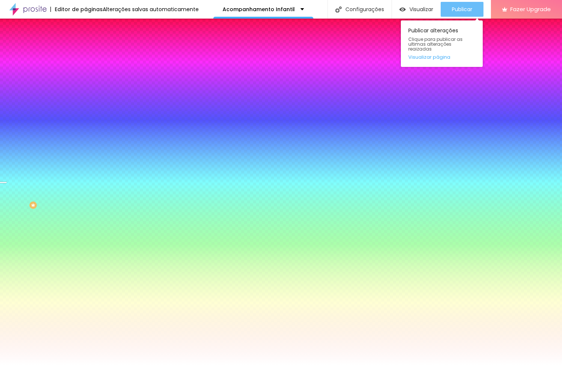
click at [451, 8] on button "Publicar" at bounding box center [462, 9] width 43 height 15
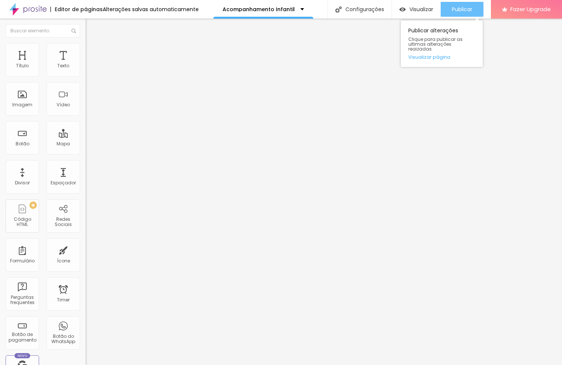
click at [461, 7] on span "Publicar" at bounding box center [462, 9] width 20 height 6
click at [440, 55] on link "Visualizar página" at bounding box center [441, 57] width 67 height 5
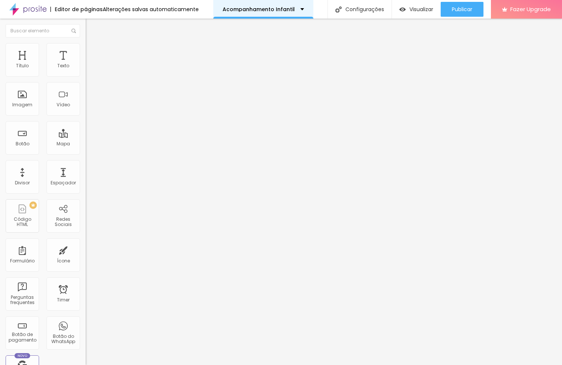
click at [280, 11] on p "Acompanhamento Infantil" at bounding box center [258, 9] width 72 height 5
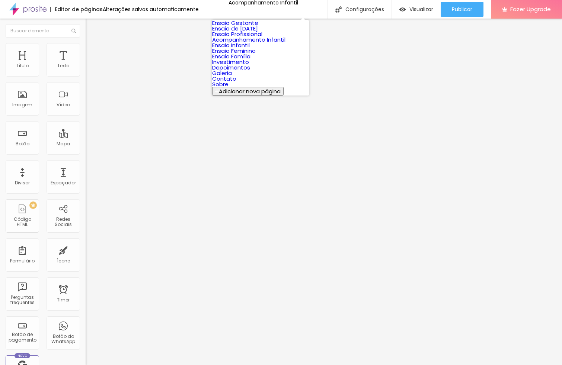
scroll to position [72, 0]
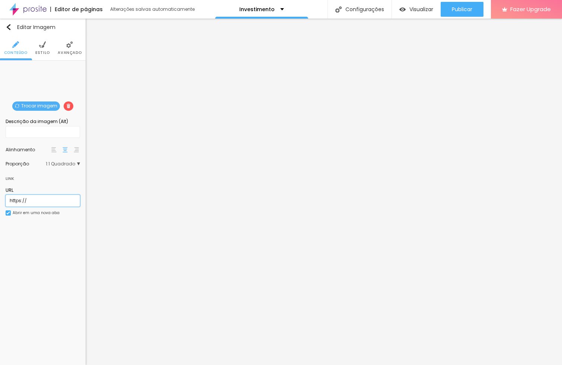
drag, startPoint x: 47, startPoint y: 202, endPoint x: -45, endPoint y: 202, distance: 91.2
click at [0, 202] on html "Editor de páginas Alterações salvas automaticamente Investimento Configurações …" at bounding box center [281, 182] width 562 height 365
paste input "[DOMAIN_NAME][URL]"
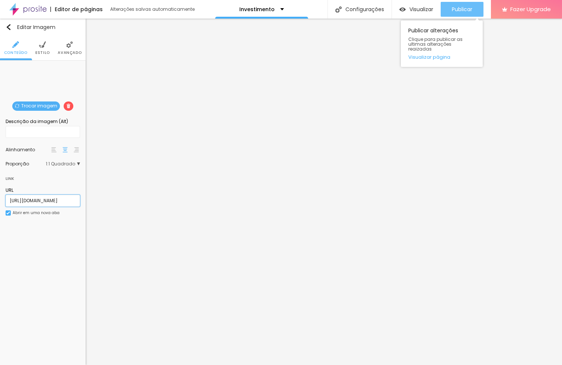
type input "[URL][DOMAIN_NAME]"
drag, startPoint x: 466, startPoint y: 15, endPoint x: 466, endPoint y: 11, distance: 4.5
click at [466, 12] on div "Publicar" at bounding box center [462, 9] width 20 height 15
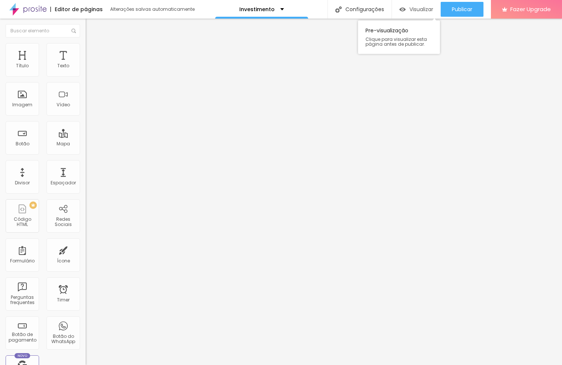
click at [400, 14] on div "Visualizar" at bounding box center [416, 9] width 34 height 15
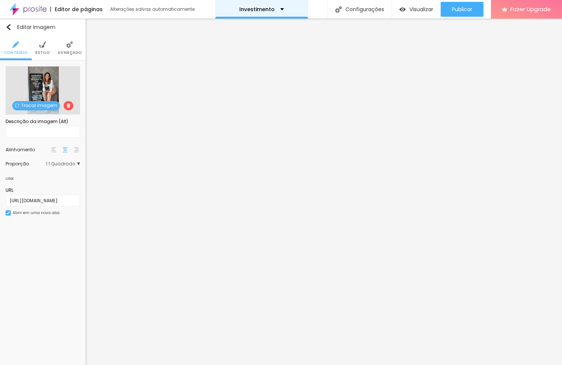
click at [273, 12] on div "Investimento" at bounding box center [261, 9] width 93 height 19
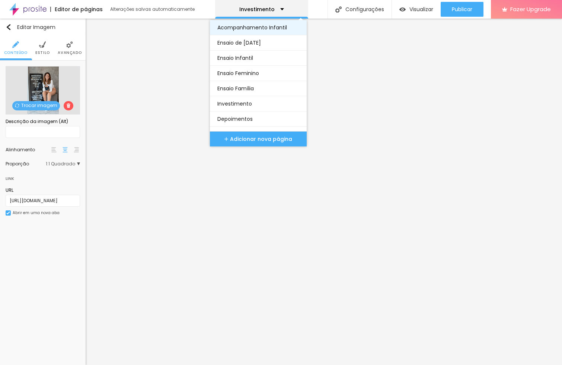
click at [256, 33] on link "Acompanhamento Infantil" at bounding box center [258, 27] width 82 height 15
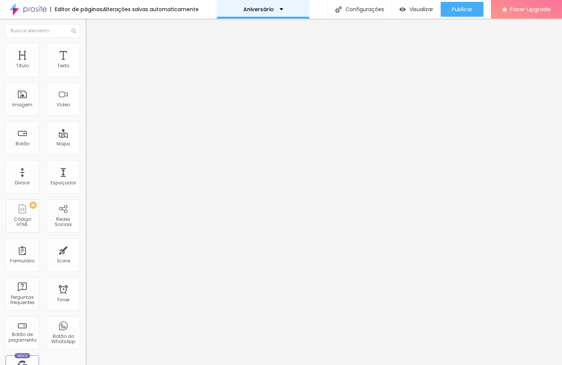
click at [286, 11] on div "Aniversário" at bounding box center [263, 9] width 93 height 19
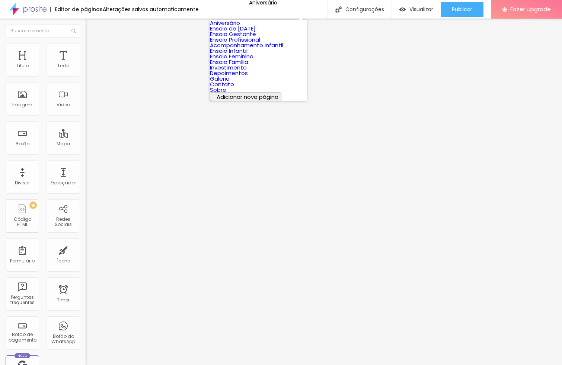
click at [275, 49] on link "Acompanhamento Infantil" at bounding box center [246, 45] width 73 height 8
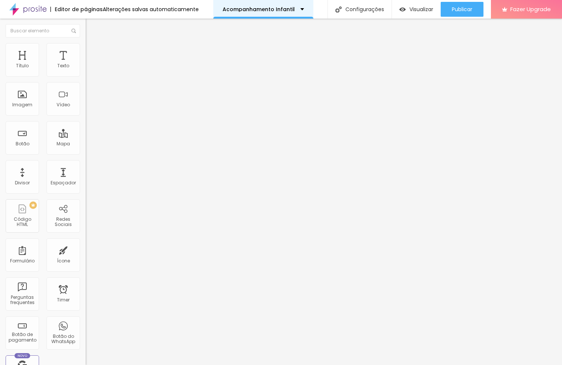
click at [286, 12] on div "Acompanhamento Infantil" at bounding box center [263, 9] width 100 height 19
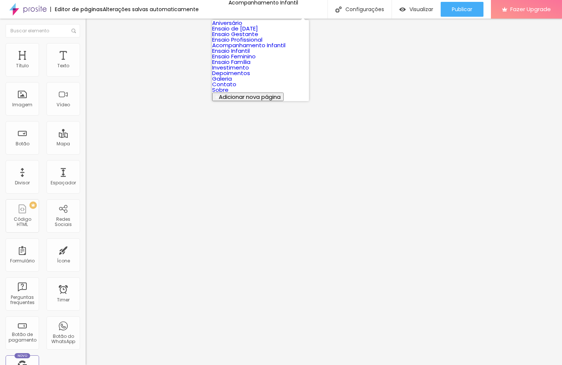
click at [262, 44] on link "Ensaio Profissional" at bounding box center [237, 40] width 50 height 8
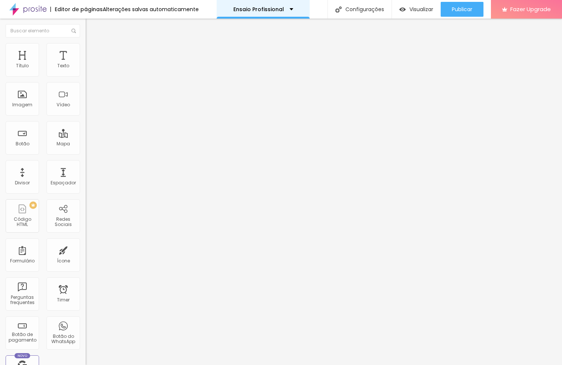
click at [235, 12] on p "Ensaio Profissional" at bounding box center [258, 9] width 51 height 5
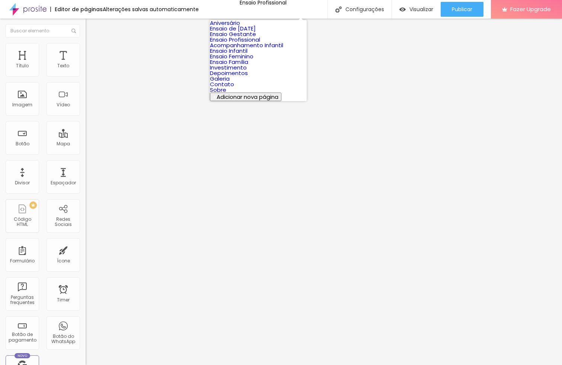
click at [244, 38] on link "Ensaio Gestante" at bounding box center [233, 34] width 46 height 8
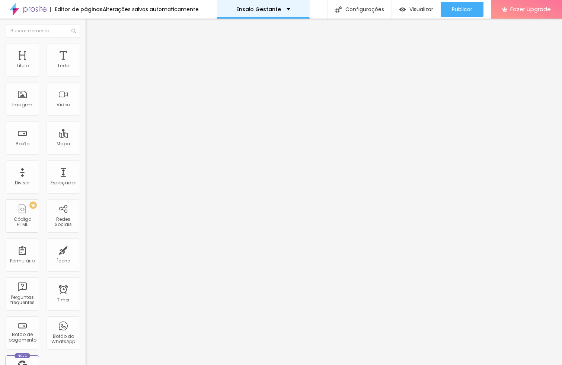
click at [260, 6] on div "Ensaio Gestante" at bounding box center [263, 9] width 93 height 19
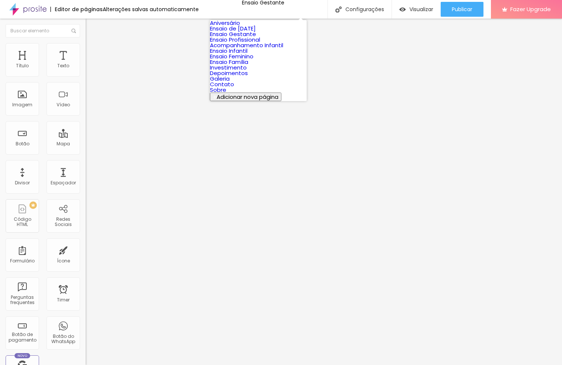
click at [240, 26] on link "Aniversário" at bounding box center [225, 23] width 30 height 8
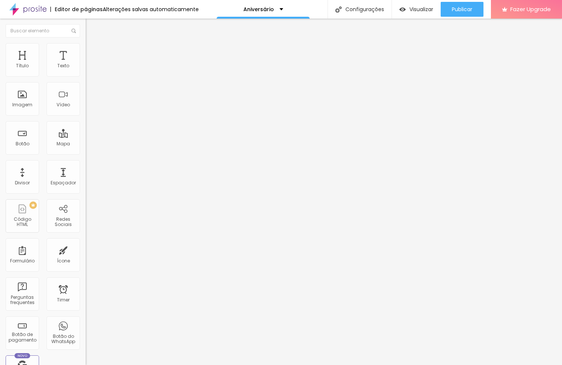
click at [86, 43] on img at bounding box center [89, 46] width 7 height 7
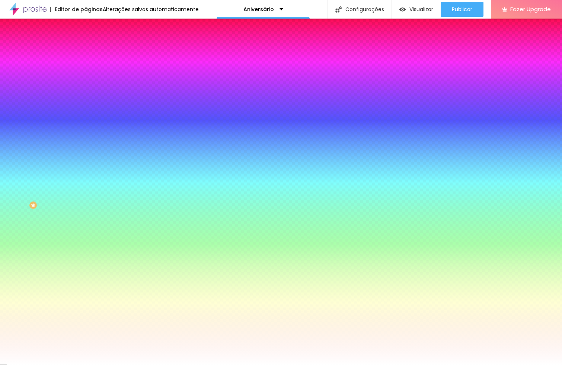
click at [86, 68] on div "Trocar imagem" at bounding box center [129, 65] width 86 height 5
click at [86, 68] on span "Trocar imagem" at bounding box center [106, 65] width 41 height 6
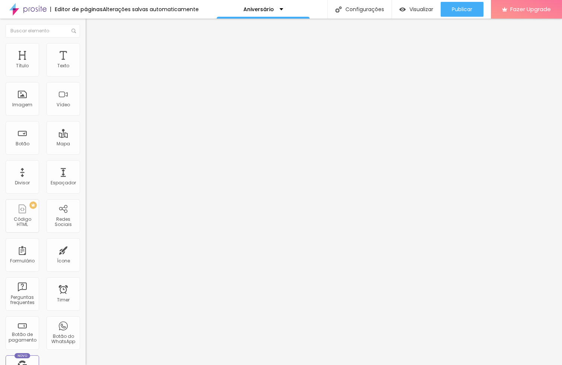
click at [86, 48] on li "Estilo" at bounding box center [129, 46] width 86 height 7
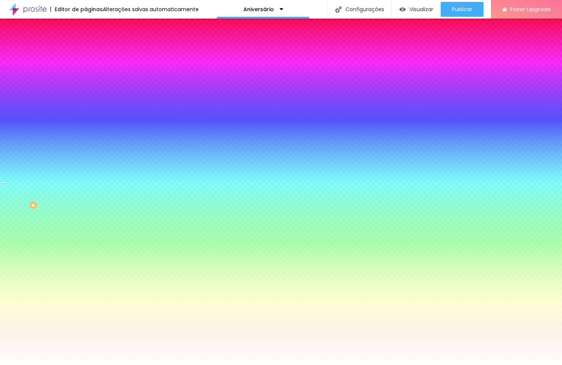
click at [86, 68] on span "Trocar imagem" at bounding box center [106, 65] width 41 height 6
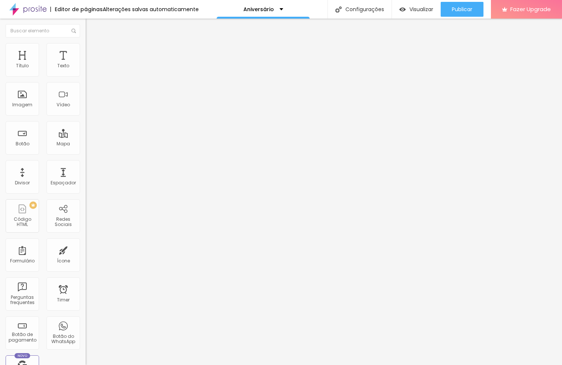
click at [86, 71] on button "button" at bounding box center [91, 68] width 10 height 8
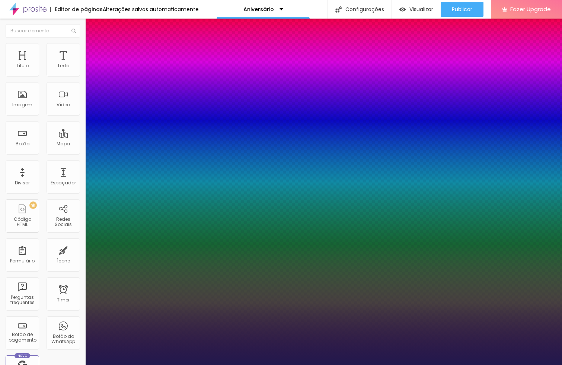
type input "1"
select select "MontserratLight"
type input "1"
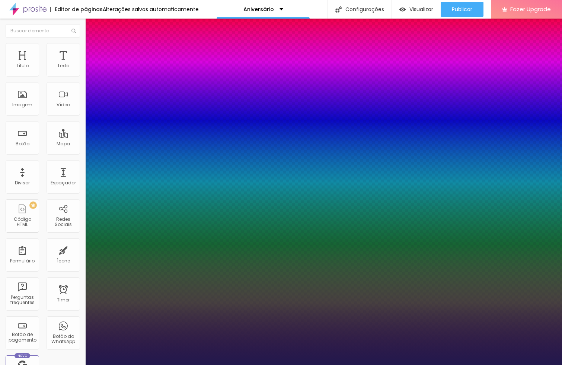
select select "Montserrat"
type input "1"
click at [388, 365] on div at bounding box center [281, 365] width 562 height 0
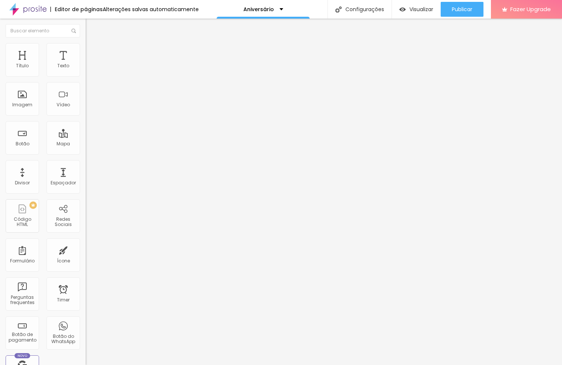
click at [86, 71] on button "button" at bounding box center [91, 68] width 10 height 8
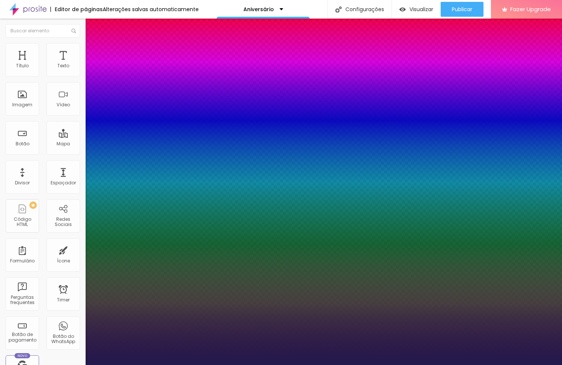
type input "1"
type input "14"
type input "1"
type input "15"
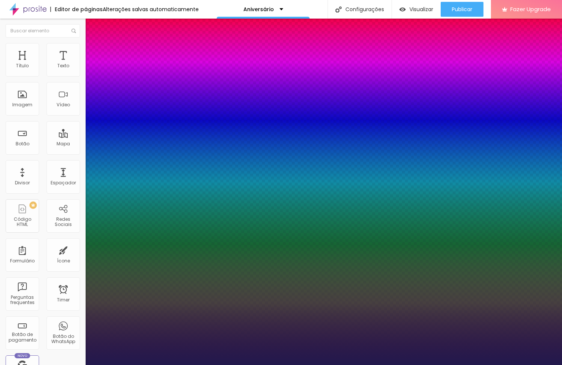
type input "15"
type input "1"
type input "16"
type input "1"
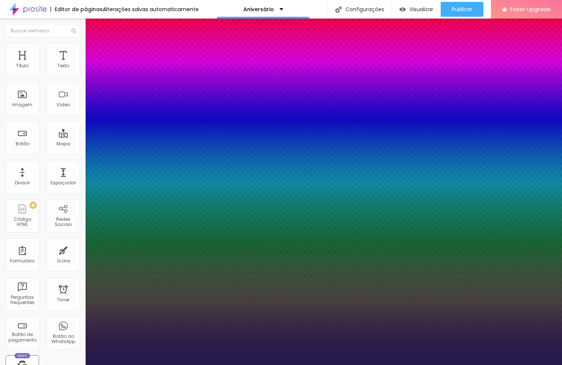
type input "17"
type input "1"
type input "18"
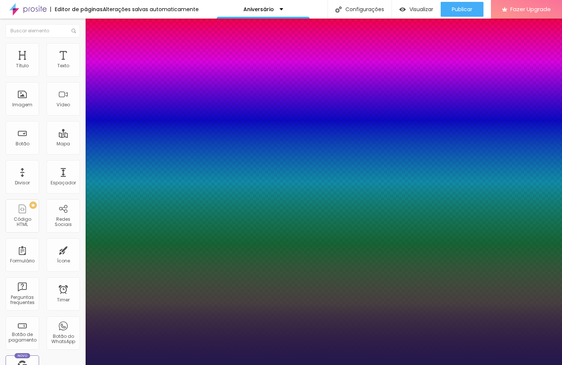
type input "1"
type input "19"
type input "1"
type input "20"
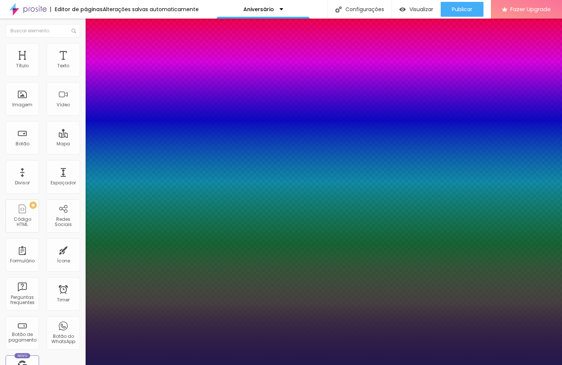
type input "20"
type input "1"
type input "19"
type input "1"
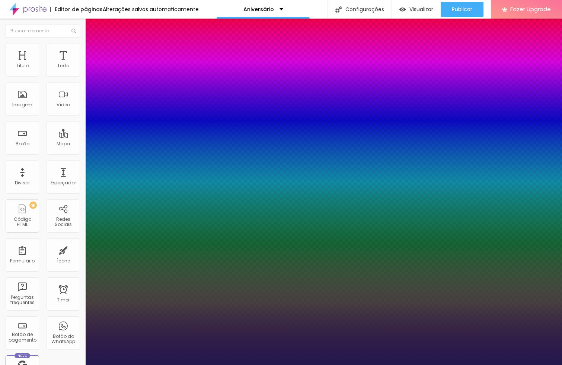
type input "18"
type input "1"
type input "17"
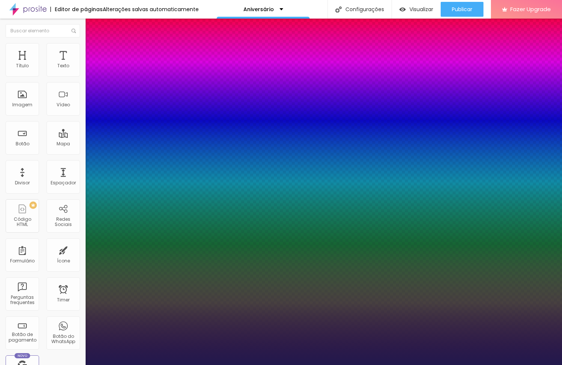
type input "1"
type input "16"
type input "1"
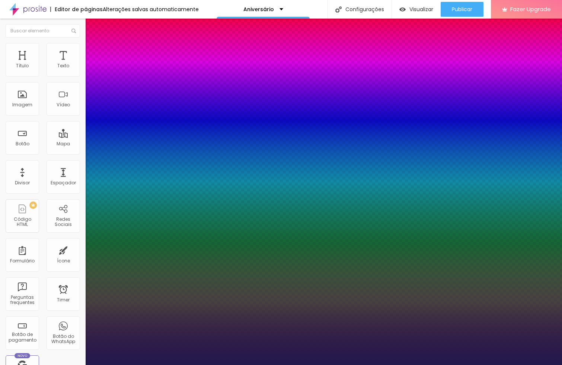
type input "1.4"
drag, startPoint x: 125, startPoint y: 179, endPoint x: 129, endPoint y: 178, distance: 4.2
type input "1.4"
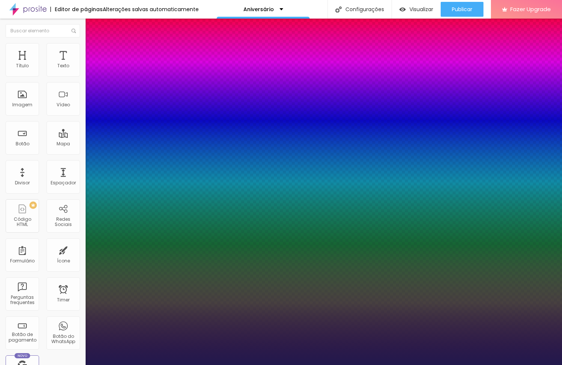
type input "1"
click at [53, 365] on div at bounding box center [281, 365] width 562 height 0
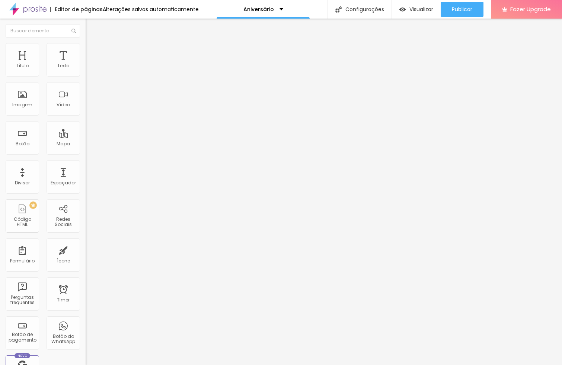
click at [86, 51] on li "Avançado" at bounding box center [129, 54] width 86 height 7
type input "45"
type input "40"
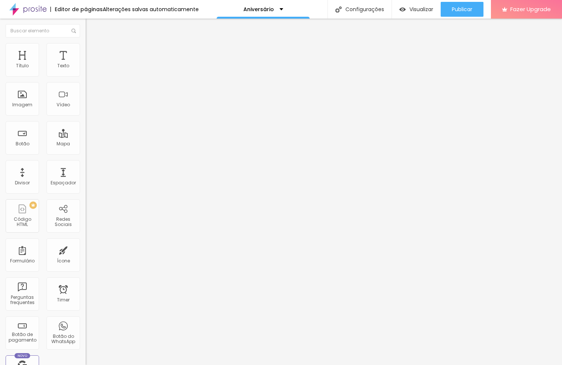
type input "35"
type input "30"
type input "25"
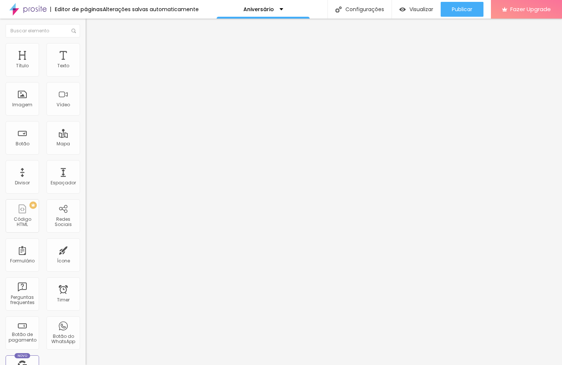
type input "25"
type input "20"
type input "15"
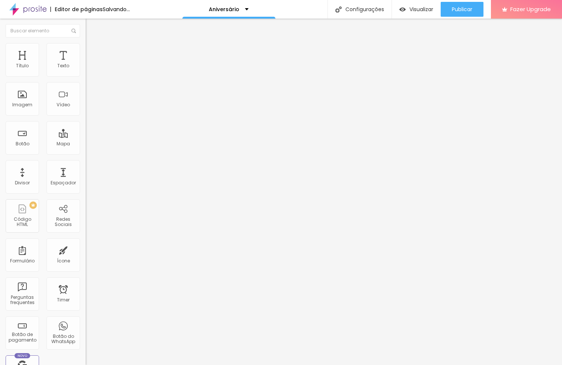
type input "10"
type input "15"
type input "20"
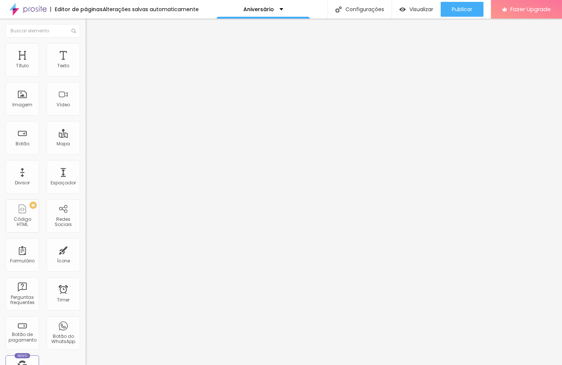
type input "20"
drag, startPoint x: 49, startPoint y: 73, endPoint x: 31, endPoint y: 73, distance: 18.6
type input "20"
click at [86, 144] on input "range" at bounding box center [110, 147] width 48 height 6
click at [92, 55] on span "Avançado" at bounding box center [104, 55] width 25 height 6
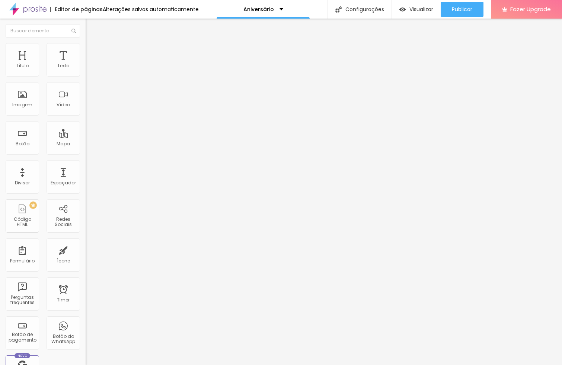
click at [86, 46] on img at bounding box center [89, 46] width 7 height 7
click at [86, 51] on img at bounding box center [89, 54] width 7 height 7
click at [86, 51] on li "Avançado" at bounding box center [129, 54] width 86 height 7
click at [86, 71] on button "button" at bounding box center [91, 68] width 10 height 8
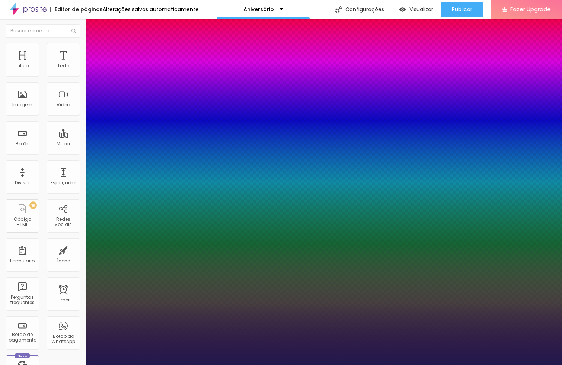
type input "1"
type input "1.4"
type input "1"
drag, startPoint x: 124, startPoint y: 179, endPoint x: 128, endPoint y: 178, distance: 4.2
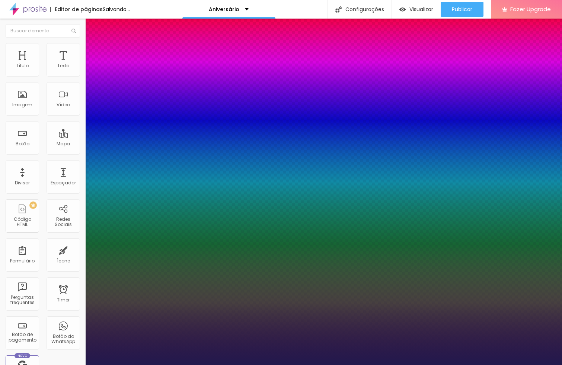
type input "1.4"
type input "1"
click at [88, 365] on div at bounding box center [281, 365] width 562 height 0
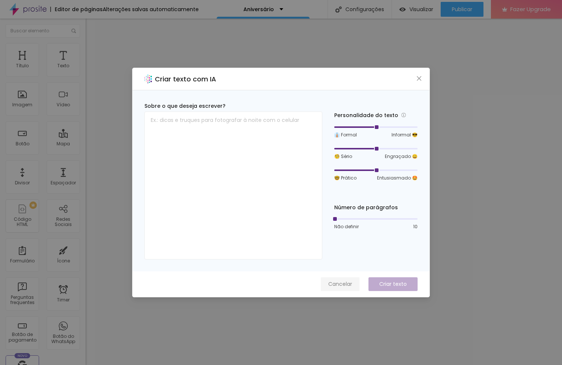
click at [342, 286] on span "Cancelar" at bounding box center [340, 285] width 24 height 8
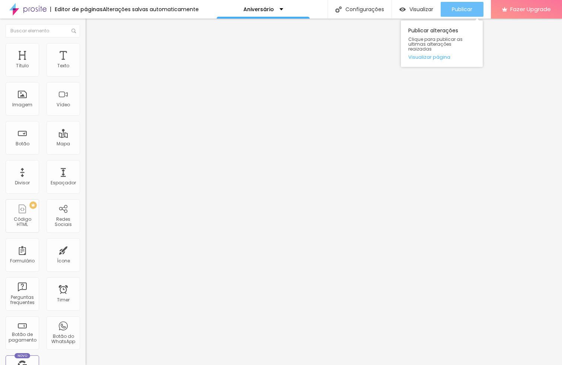
click at [461, 10] on span "Publicar" at bounding box center [462, 9] width 20 height 6
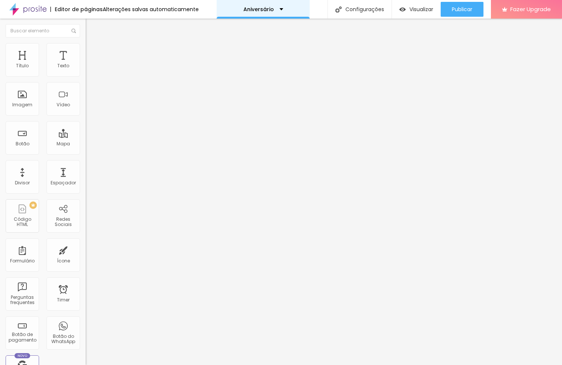
click at [272, 11] on div "Aniversário" at bounding box center [263, 9] width 40 height 5
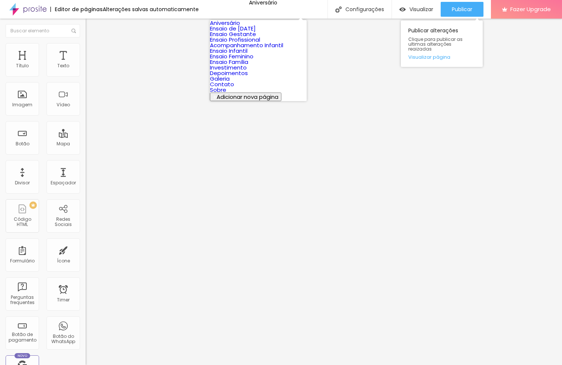
click at [423, 55] on div "Publicar alterações Clique para publicar as ultimas alterações reaizadas Visual…" at bounding box center [442, 43] width 82 height 47
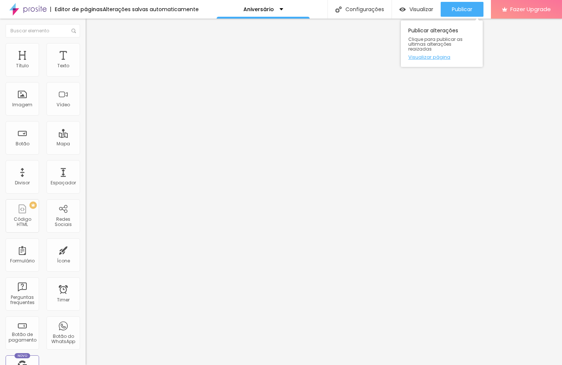
click at [425, 55] on link "Visualizar página" at bounding box center [441, 57] width 67 height 5
click at [16, 13] on img at bounding box center [27, 9] width 37 height 19
click at [464, 6] on span "Publicar" at bounding box center [462, 9] width 20 height 6
drag, startPoint x: 34, startPoint y: 203, endPoint x: -45, endPoint y: 194, distance: 79.0
click at [0, 194] on html "Editor de páginas Salvando... Investimento Configurações Configurações da págin…" at bounding box center [281, 182] width 562 height 365
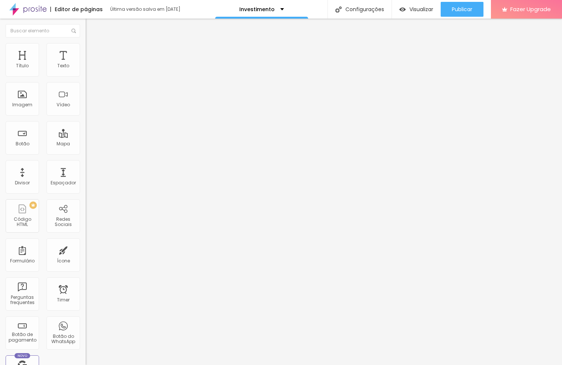
paste input "[DOMAIN_NAME][URL]"
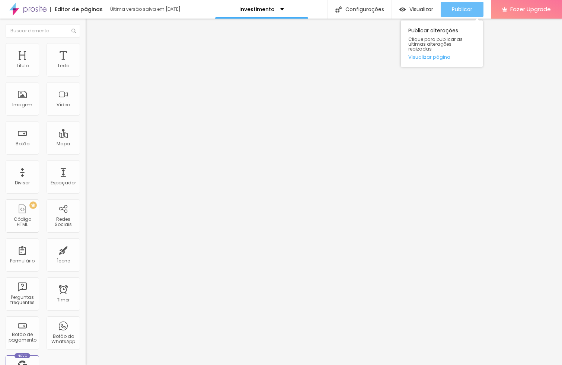
type input "[URL][DOMAIN_NAME]"
click at [481, 6] on button "Publicar" at bounding box center [462, 9] width 43 height 15
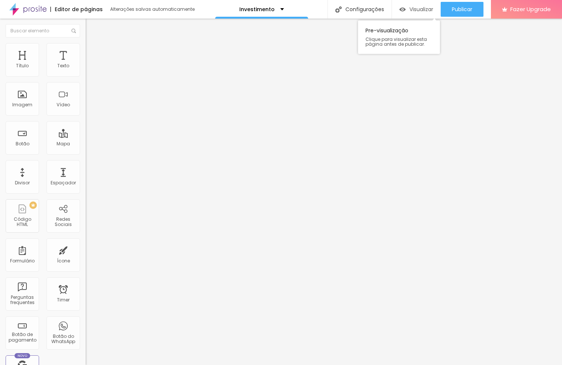
click at [417, 10] on span "Visualizar" at bounding box center [421, 9] width 24 height 6
click at [86, 153] on input "https://dominiquelibrelato.alboompro.com/ensaio-feminino" at bounding box center [130, 148] width 89 height 7
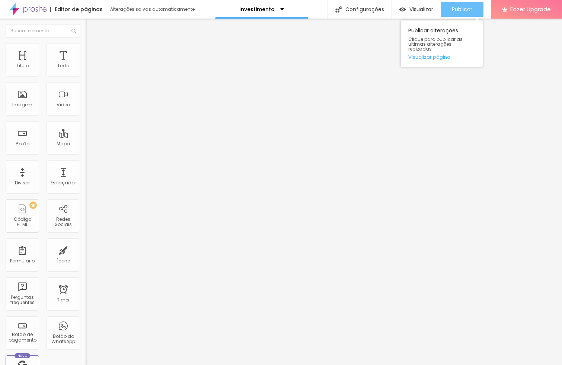
click at [457, 7] on span "Publicar" at bounding box center [462, 9] width 20 height 6
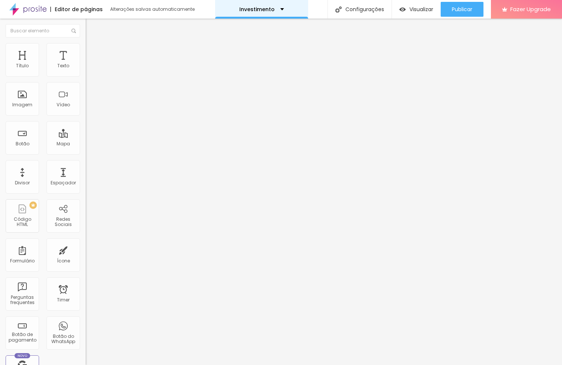
click at [249, 9] on p "Investimento" at bounding box center [256, 9] width 35 height 5
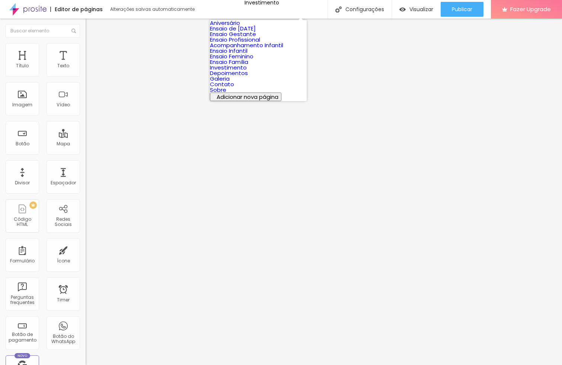
click at [251, 38] on link "Ensaio Gestante" at bounding box center [233, 34] width 46 height 8
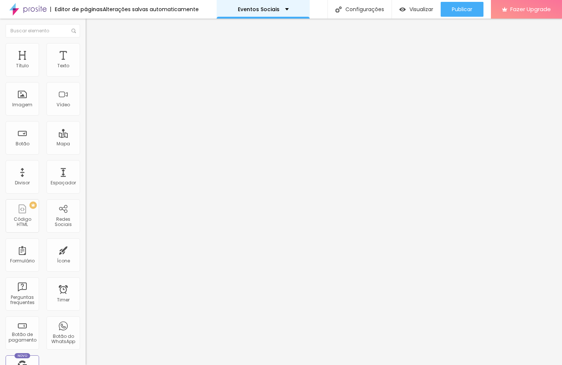
click at [232, 13] on div "Eventos Sociais" at bounding box center [263, 9] width 93 height 19
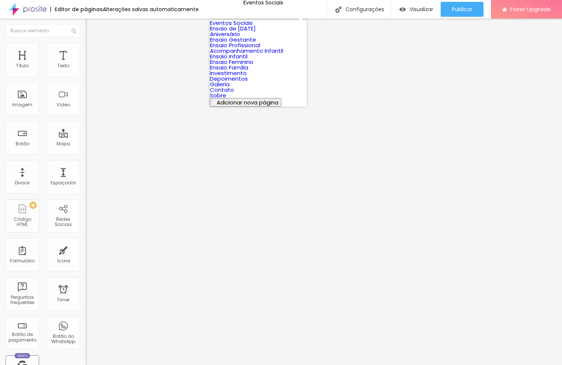
click at [240, 38] on link "Aniversário" at bounding box center [225, 34] width 30 height 8
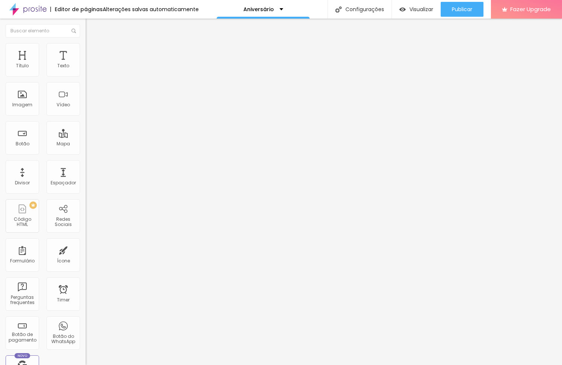
drag, startPoint x: 61, startPoint y: 48, endPoint x: 78, endPoint y: 47, distance: 16.4
click at [86, 51] on li "Avançado" at bounding box center [129, 54] width 86 height 7
type input "18"
type input "19"
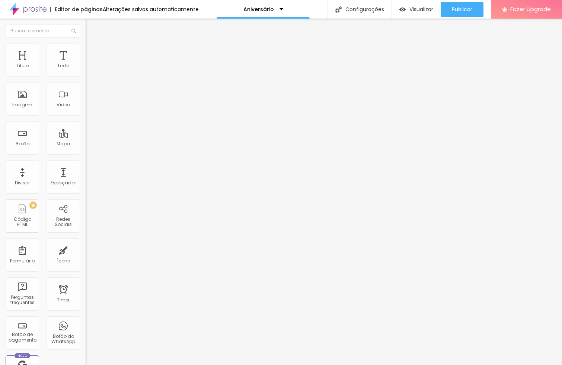
type input "19"
type input "25"
type input "39"
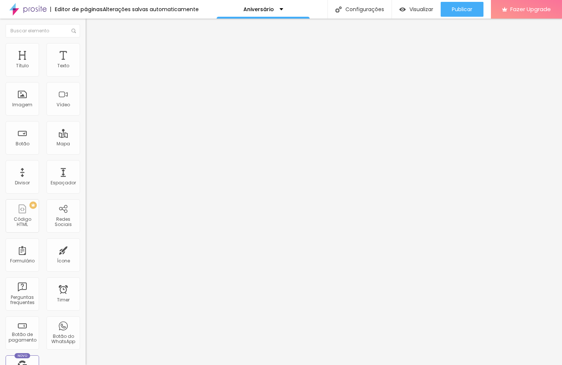
type input "50"
type input "62"
type input "70"
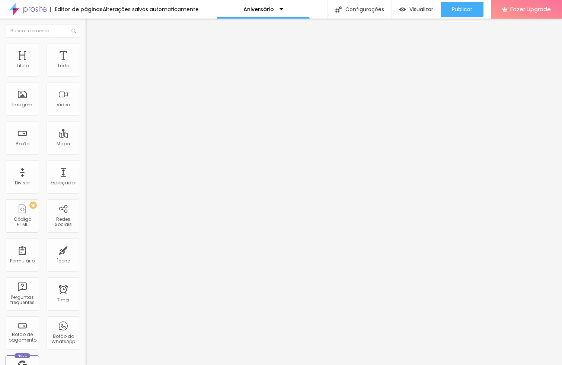
type input "70"
type input "71"
type input "66"
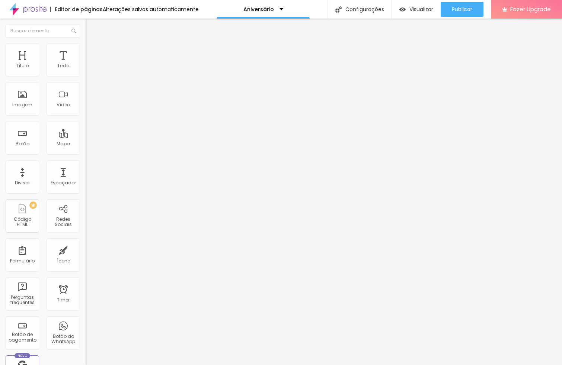
type input "55"
type input "44"
type input "36"
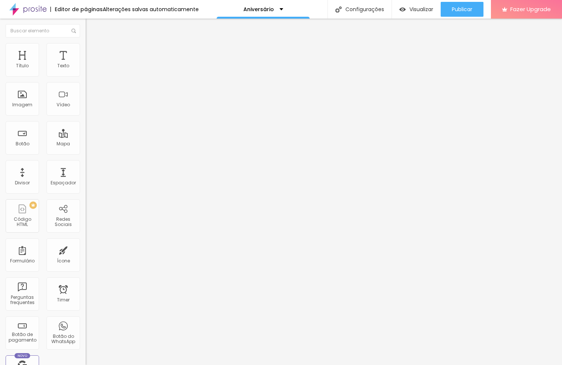
type input "36"
type input "34"
type input "33"
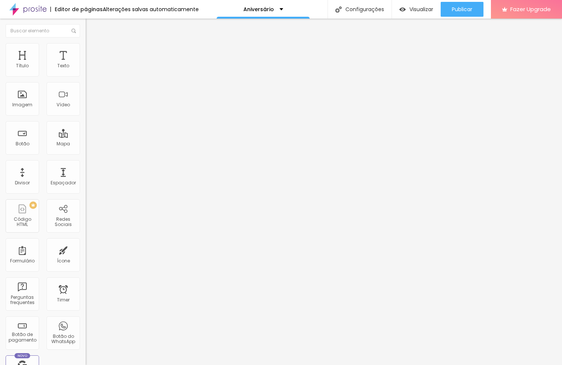
type input "31"
type input "28"
type input "26"
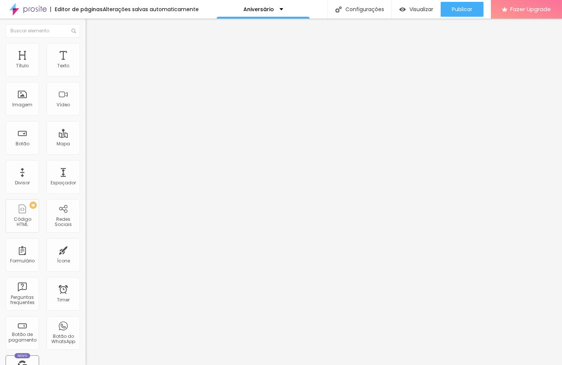
type input "26"
type input "25"
type input "23"
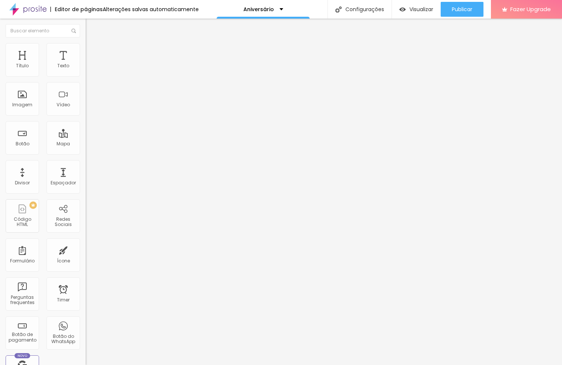
type input "21"
type input "19"
type input "18"
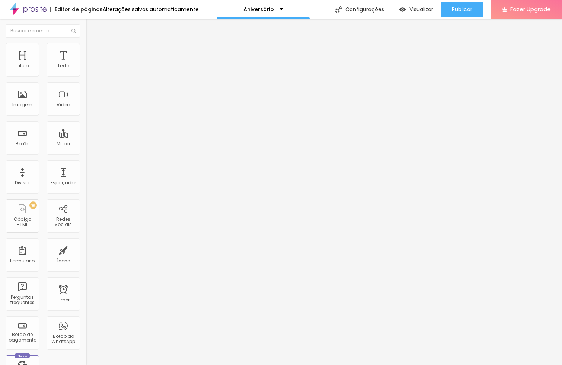
type input "18"
type input "12"
type input "7"
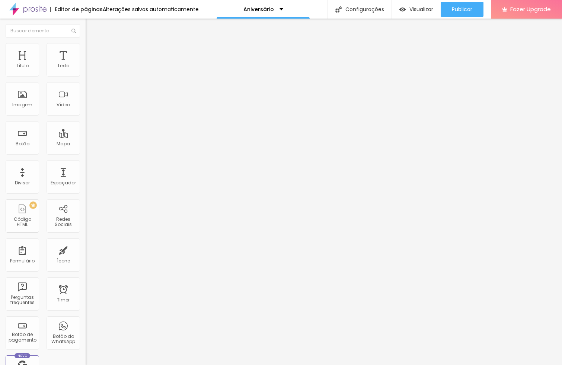
type input "6"
type input "5"
type input "1"
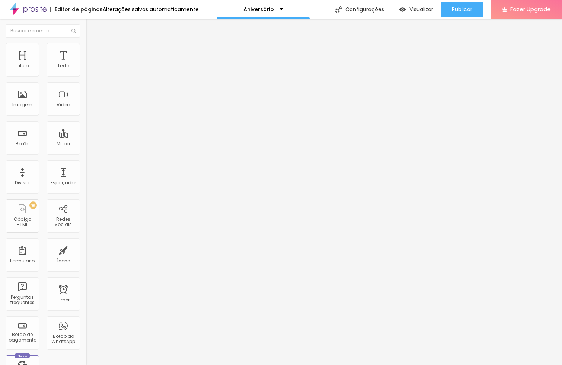
type input "1"
type input "0"
type input "1"
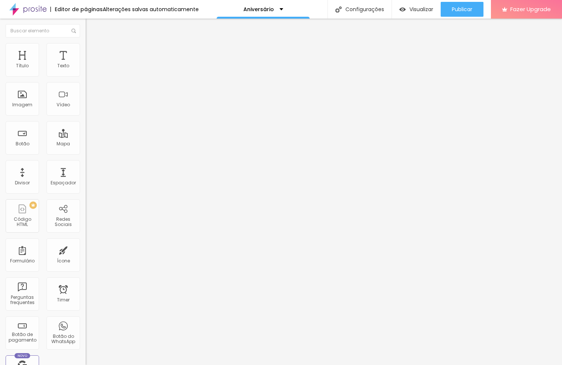
type input "3"
type input "4"
type input "5"
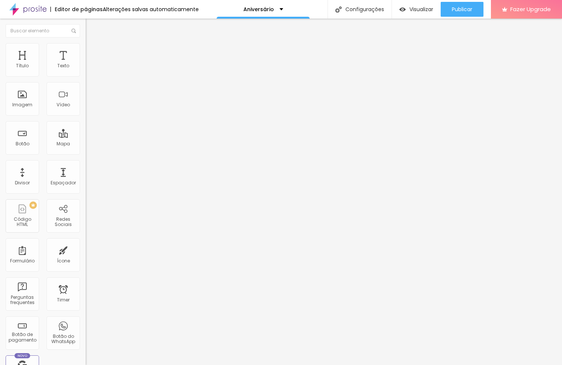
type input "5"
type input "6"
click at [86, 250] on input "range" at bounding box center [110, 253] width 48 height 6
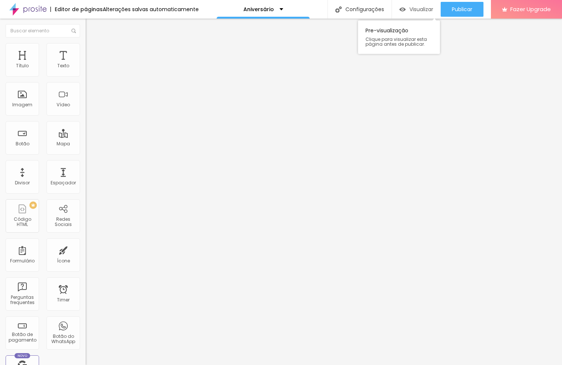
click at [417, 5] on div "Visualizar" at bounding box center [416, 9] width 34 height 15
click at [429, 12] on span "Visualizar" at bounding box center [421, 9] width 24 height 6
click at [86, 48] on li "Estilo" at bounding box center [129, 46] width 86 height 7
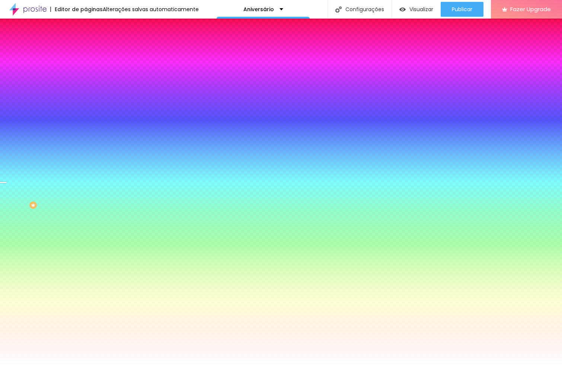
click at [86, 101] on div at bounding box center [129, 101] width 86 height 0
drag, startPoint x: 73, startPoint y: 173, endPoint x: 74, endPoint y: 180, distance: 6.7
click at [7, 230] on div at bounding box center [3, 230] width 7 height 1
click at [86, 109] on div "Cor de fundo Voltar ao padrão #FFFFFF" at bounding box center [129, 98] width 86 height 20
click at [86, 105] on div "Imagem de fundo Trocar imagem Efeito da Imagem Parallax Nenhum Parallax Cor de …" at bounding box center [129, 106] width 86 height 96
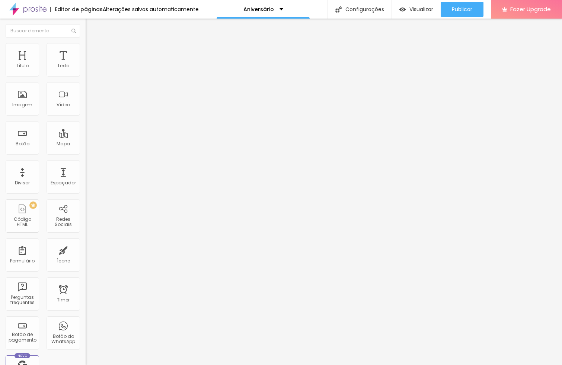
drag, startPoint x: 39, startPoint y: 43, endPoint x: 63, endPoint y: 60, distance: 29.8
click at [86, 43] on img at bounding box center [89, 46] width 7 height 7
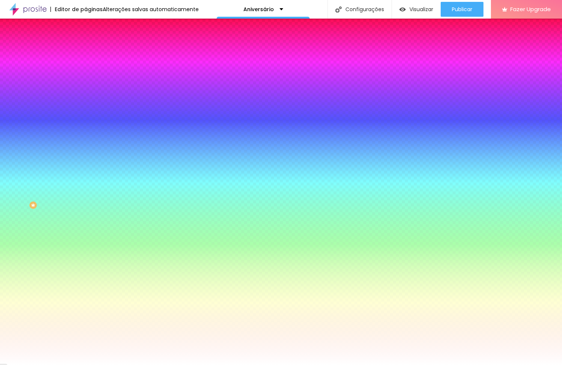
click at [86, 68] on span "Trocar imagem" at bounding box center [106, 65] width 41 height 6
drag, startPoint x: 133, startPoint y: 103, endPoint x: 147, endPoint y: 105, distance: 13.9
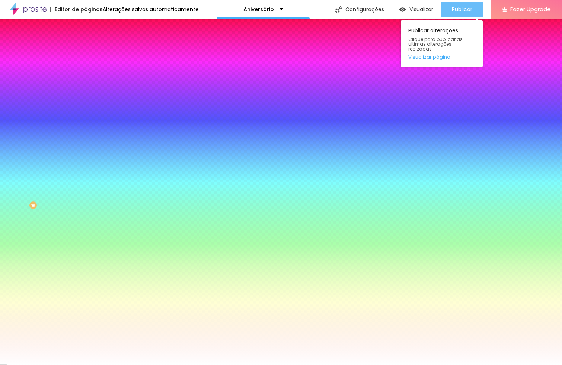
click at [472, 6] on span "Publicar" at bounding box center [462, 9] width 20 height 6
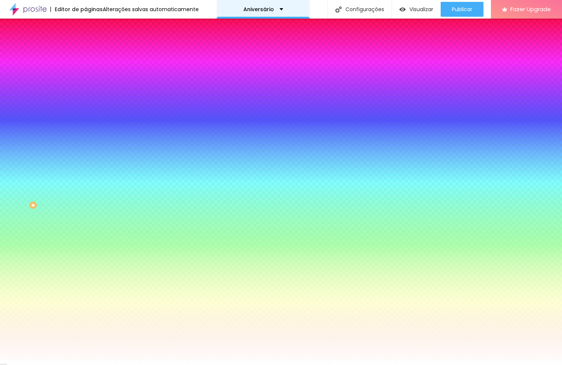
click at [263, 3] on div "Aniversário" at bounding box center [263, 9] width 93 height 19
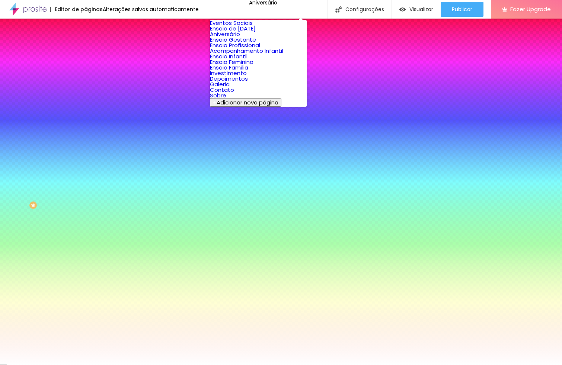
click at [253, 27] on link "Eventos Sociais" at bounding box center [231, 23] width 43 height 8
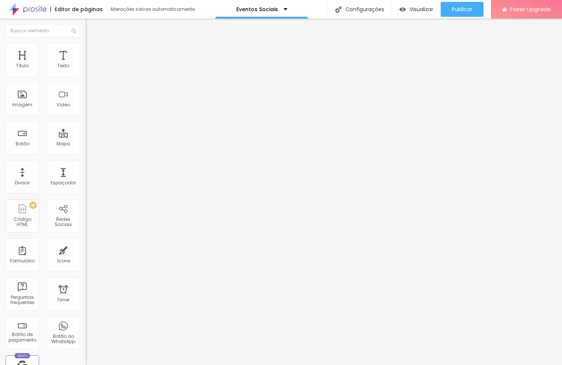
click at [86, 48] on li "Estilo" at bounding box center [129, 46] width 86 height 7
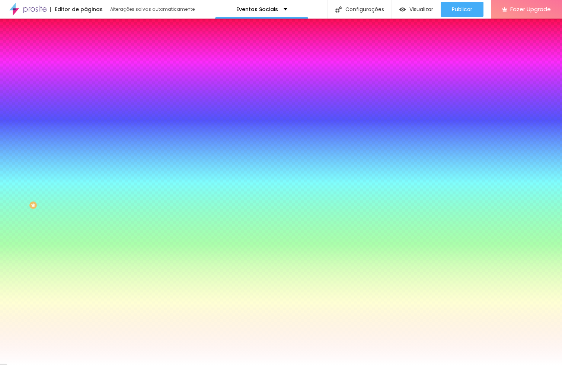
click at [86, 68] on span "Trocar imagem" at bounding box center [106, 65] width 41 height 6
click at [277, 8] on div "Eventos Sociais" at bounding box center [261, 9] width 51 height 5
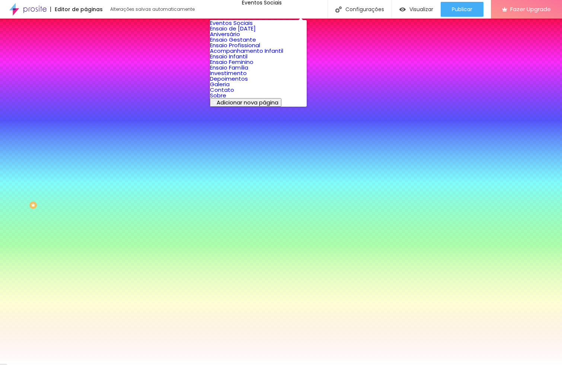
click at [237, 44] on link "Ensaio Gestante" at bounding box center [233, 40] width 46 height 8
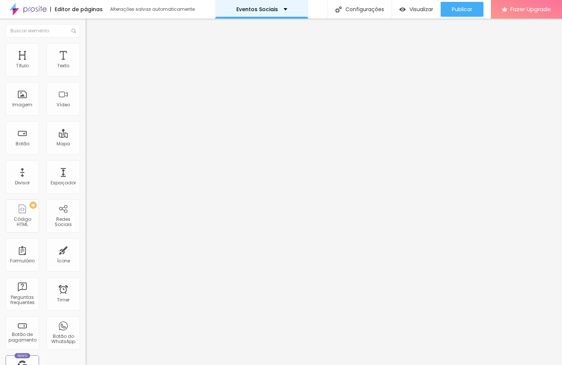
click at [256, 11] on p "Eventos Sociais" at bounding box center [257, 9] width 42 height 5
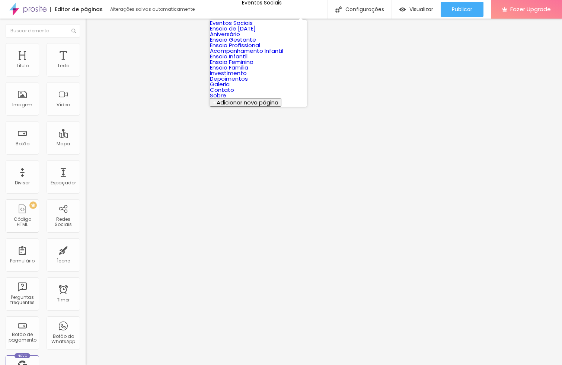
click at [80, 12] on div "Editor de páginas" at bounding box center [76, 9] width 52 height 5
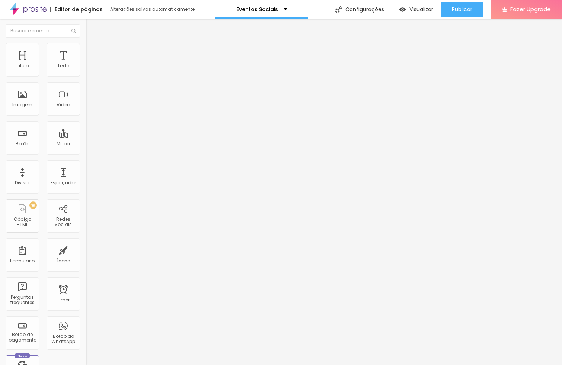
click at [33, 12] on img at bounding box center [27, 9] width 37 height 19
click at [282, 7] on div "Ensaio Gestante" at bounding box center [255, 9] width 54 height 5
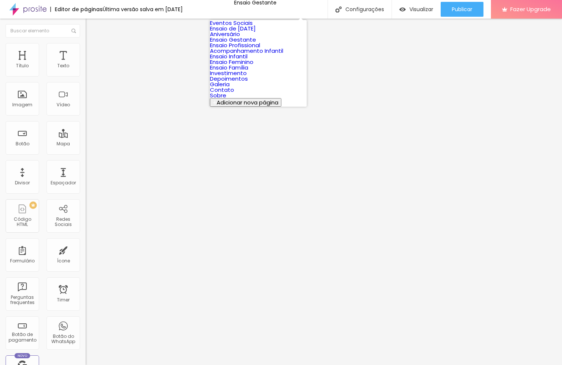
scroll to position [65, 0]
click at [245, 71] on link "Ensaio Família" at bounding box center [229, 68] width 38 height 8
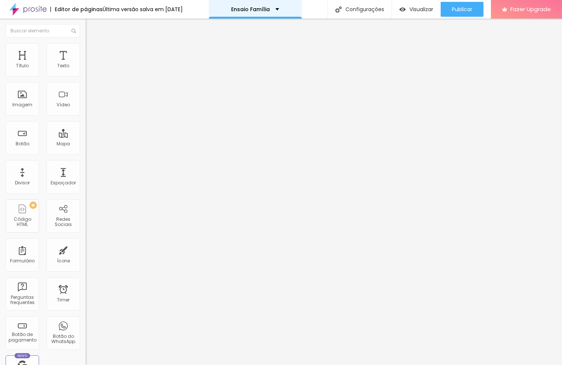
click at [255, 5] on div "Ensaio Família" at bounding box center [255, 9] width 93 height 19
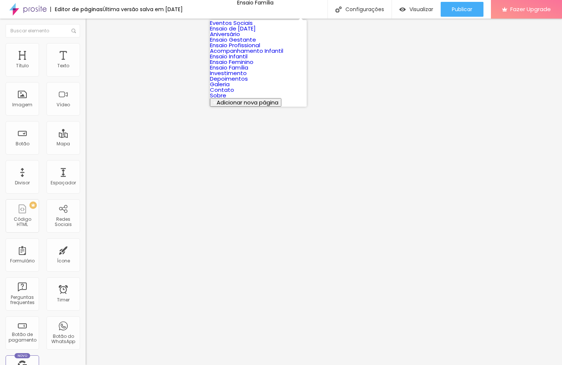
click at [254, 49] on link "Ensaio Profissional" at bounding box center [235, 45] width 50 height 8
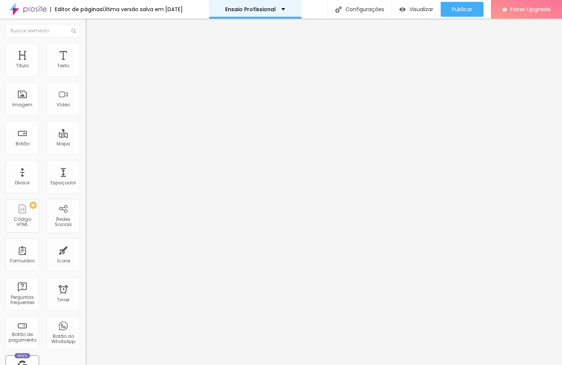
click at [269, 10] on p "Ensaio Profissional" at bounding box center [250, 9] width 51 height 5
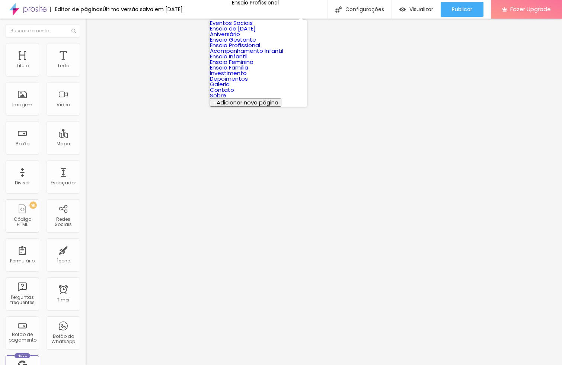
scroll to position [102, 0]
click at [226, 99] on link "Sobre" at bounding box center [218, 96] width 16 height 8
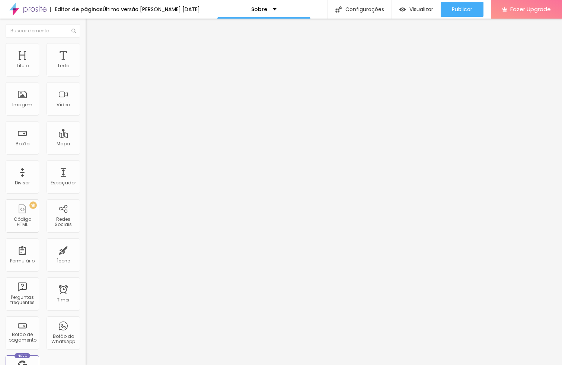
click at [89, 68] on icon "button" at bounding box center [90, 66] width 3 height 3
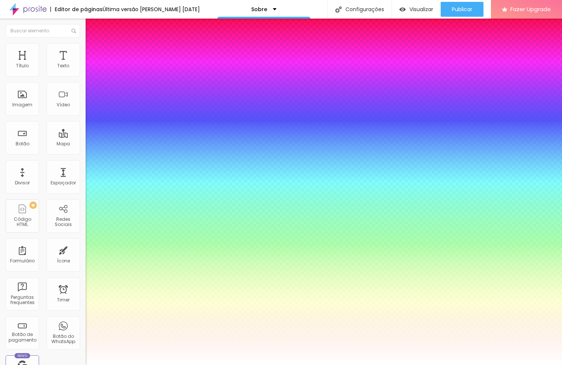
click at [394, 365] on div at bounding box center [281, 365] width 562 height 0
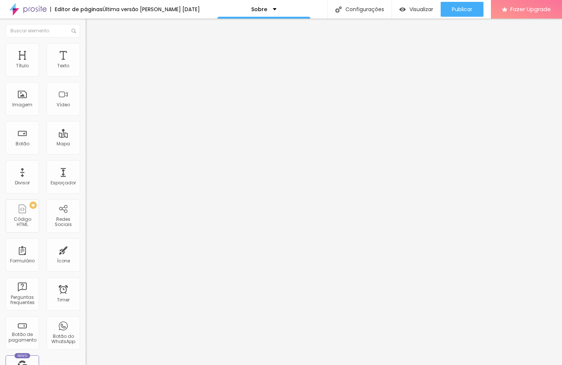
click at [86, 71] on button "button" at bounding box center [91, 68] width 10 height 8
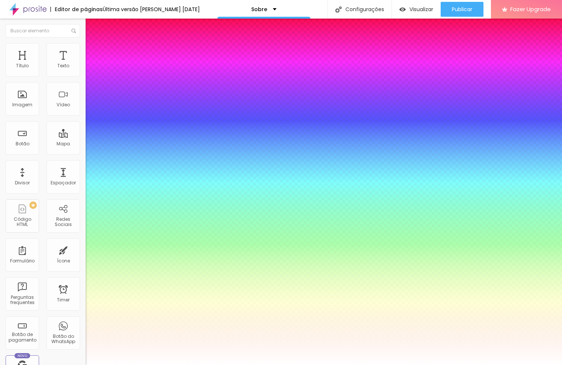
click at [446, 365] on div at bounding box center [281, 365] width 562 height 0
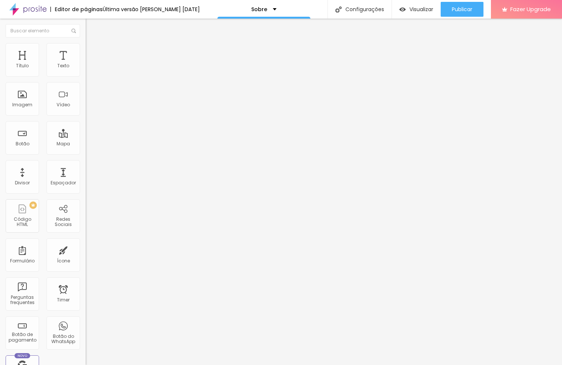
click at [89, 69] on icon "button" at bounding box center [91, 67] width 4 height 4
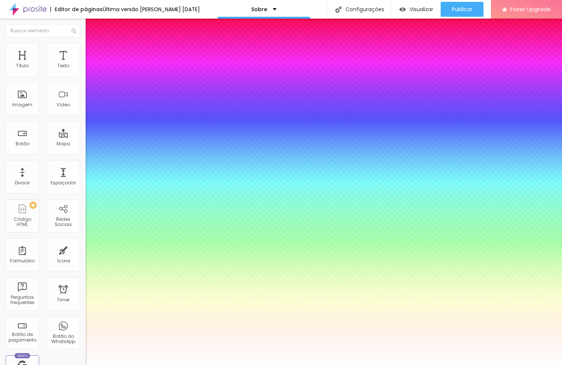
click at [361, 365] on div at bounding box center [281, 365] width 562 height 0
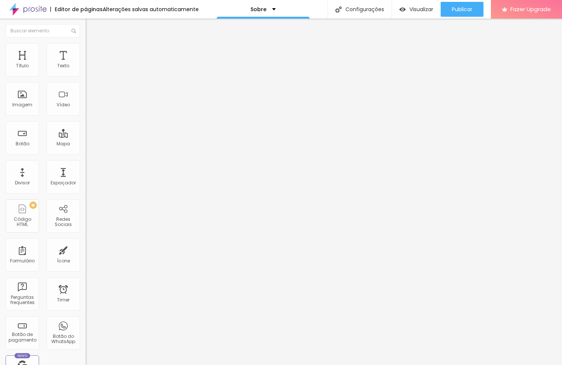
click at [86, 43] on img at bounding box center [89, 46] width 7 height 7
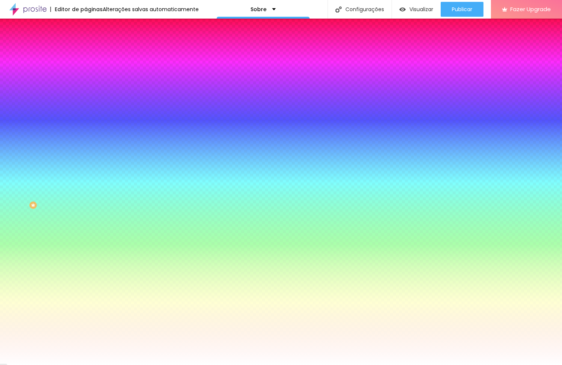
click at [86, 51] on li "Avançado" at bounding box center [129, 54] width 86 height 7
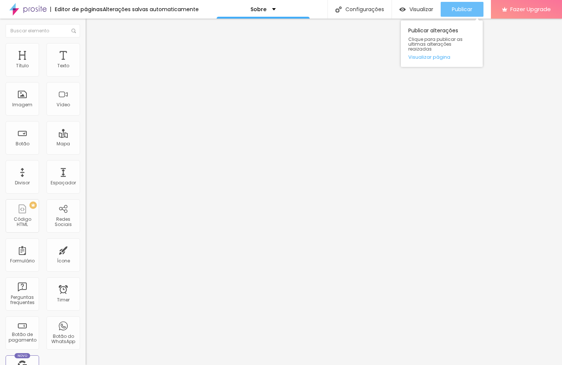
click at [477, 3] on button "Publicar" at bounding box center [462, 9] width 43 height 15
